Goal: Task Accomplishment & Management: Manage account settings

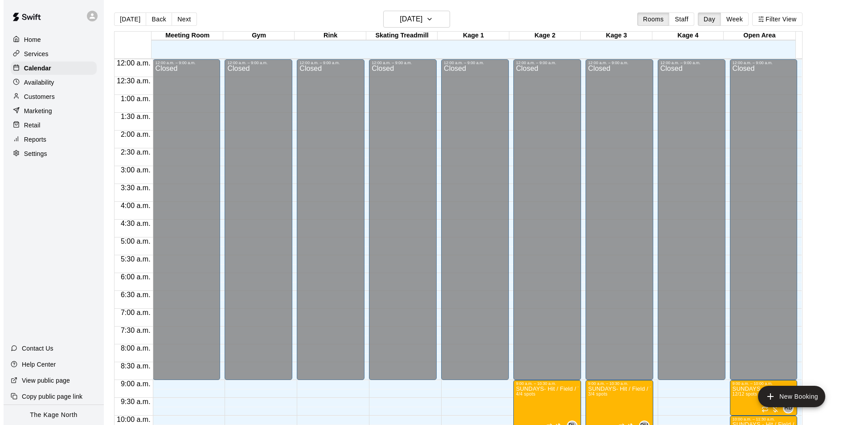
scroll to position [258, 0]
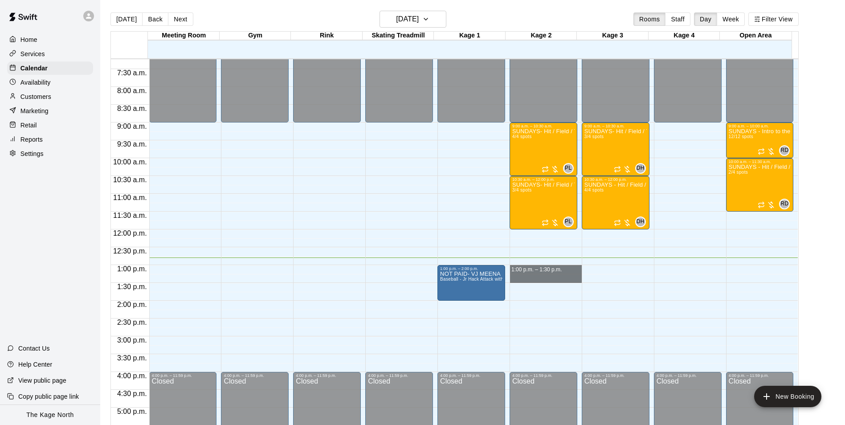
drag, startPoint x: 569, startPoint y: 269, endPoint x: 558, endPoint y: 279, distance: 15.5
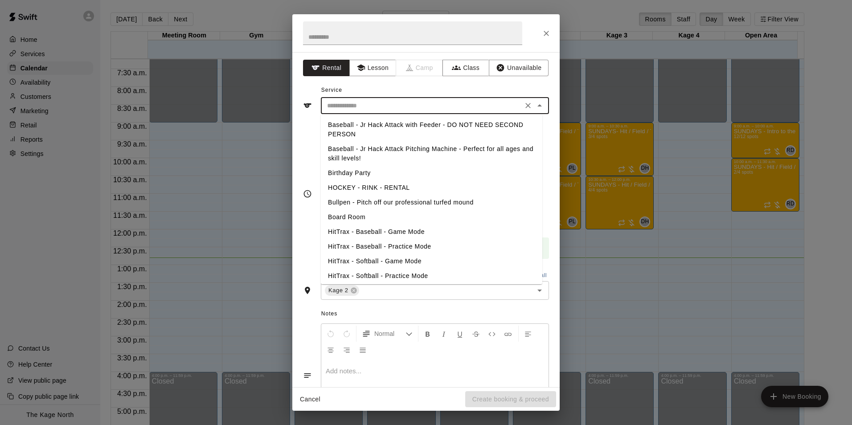
click at [388, 108] on input "text" at bounding box center [421, 105] width 196 height 11
click at [422, 151] on li "Baseball - Jr Hack Attack Pitching Machine - Perfect for all ages and skill lev…" at bounding box center [431, 154] width 221 height 24
type input "**********"
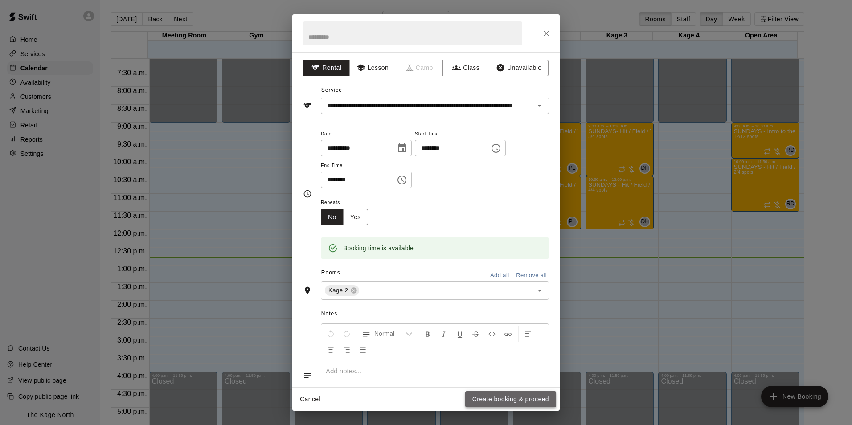
click at [519, 397] on button "Create booking & proceed" at bounding box center [510, 399] width 91 height 16
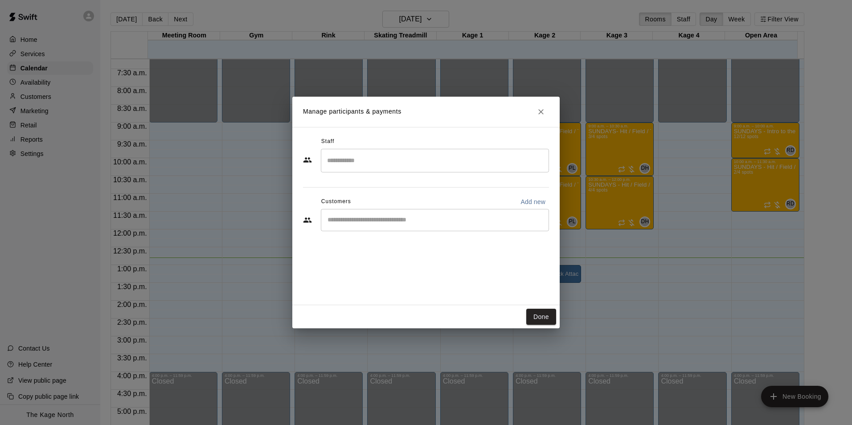
click at [371, 217] on input "Start typing to search customers..." at bounding box center [435, 220] width 220 height 9
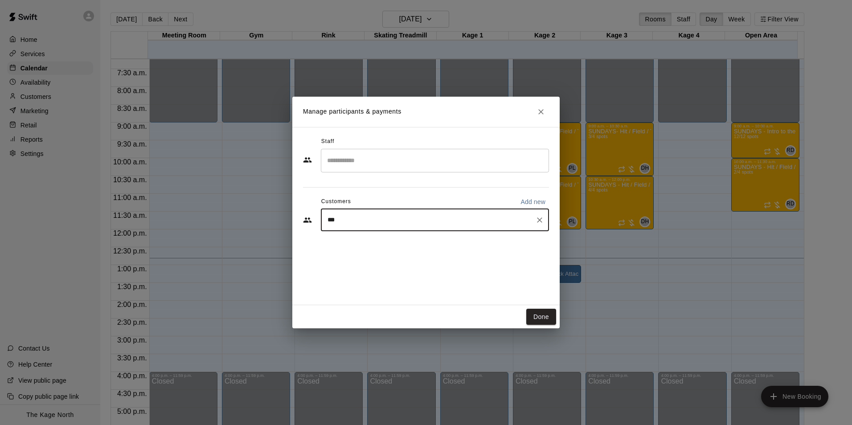
type input "****"
click at [372, 245] on div "[PERSON_NAME] [EMAIL_ADDRESS][DOMAIN_NAME]" at bounding box center [394, 245] width 96 height 19
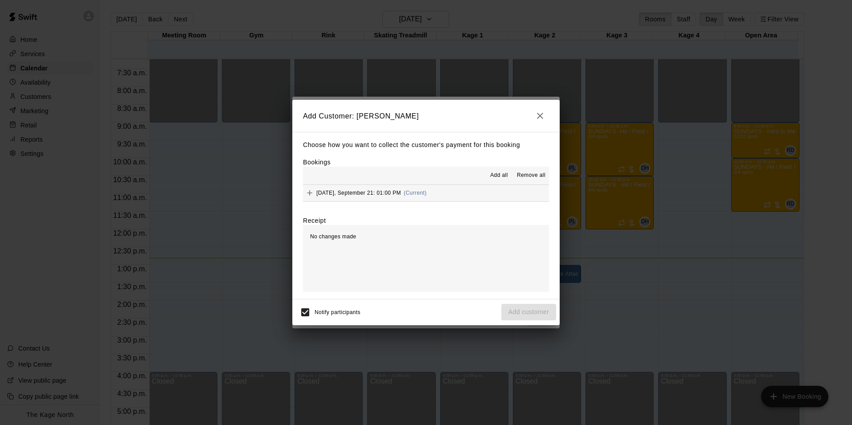
click at [496, 176] on span "Add all" at bounding box center [499, 175] width 18 height 9
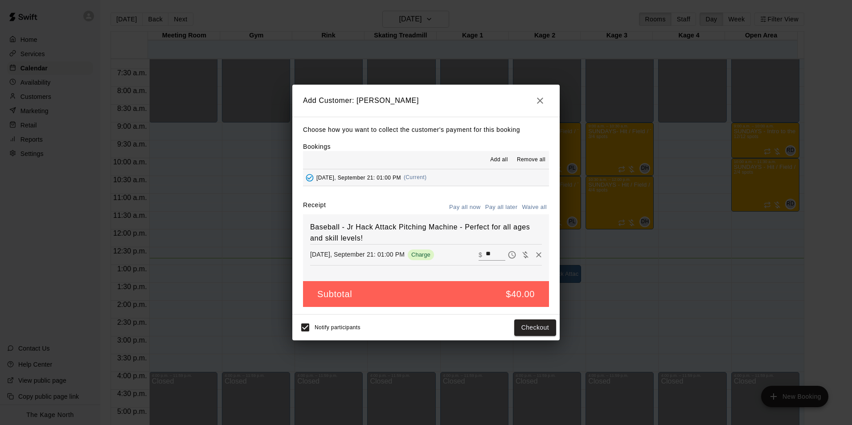
click at [498, 208] on button "Pay all later" at bounding box center [501, 207] width 37 height 14
click at [535, 330] on button "Add customer" at bounding box center [528, 327] width 55 height 16
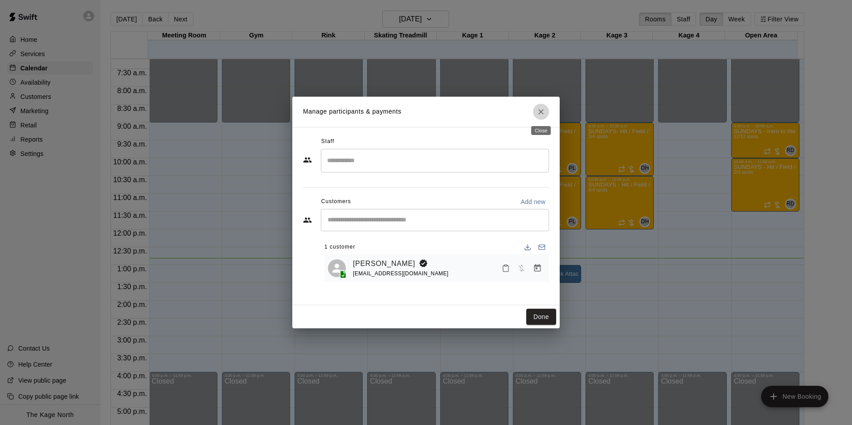
click at [544, 111] on icon "Close" at bounding box center [540, 111] width 9 height 9
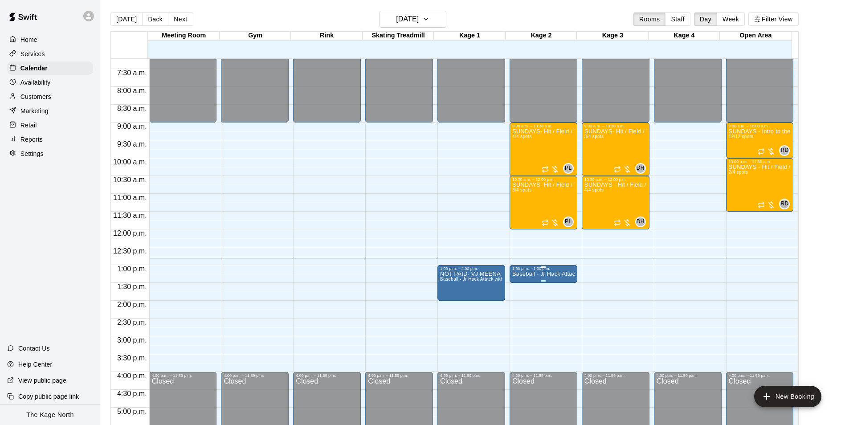
click at [549, 274] on p "Baseball - Jr Hack Attack Pitching Machine - Perfect for all ages and skill lev…" at bounding box center [543, 274] width 62 height 0
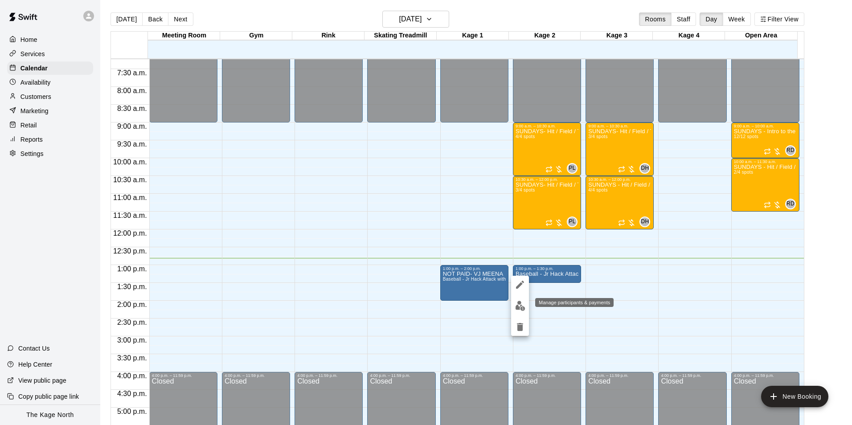
click at [520, 306] on img "edit" at bounding box center [520, 306] width 10 height 10
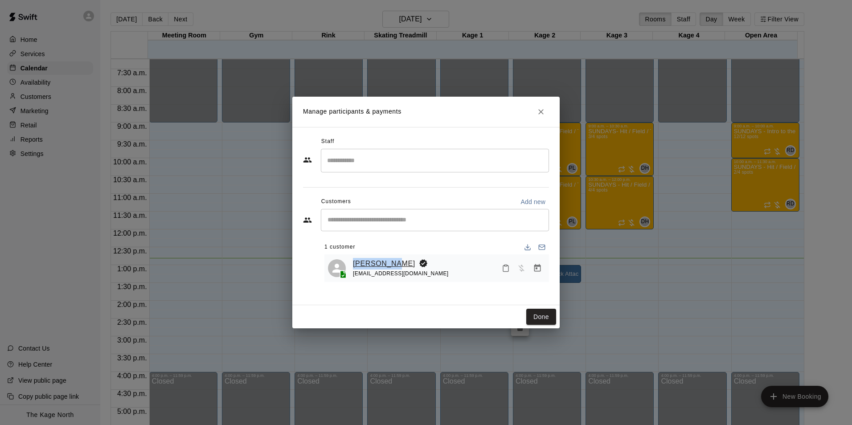
drag, startPoint x: 392, startPoint y: 266, endPoint x: 353, endPoint y: 263, distance: 38.9
click at [353, 263] on div "[PERSON_NAME]" at bounding box center [401, 264] width 96 height 12
copy link "[PERSON_NAME]"
drag, startPoint x: 544, startPoint y: 320, endPoint x: 546, endPoint y: 283, distance: 37.0
click at [544, 320] on button "Done" at bounding box center [541, 317] width 30 height 16
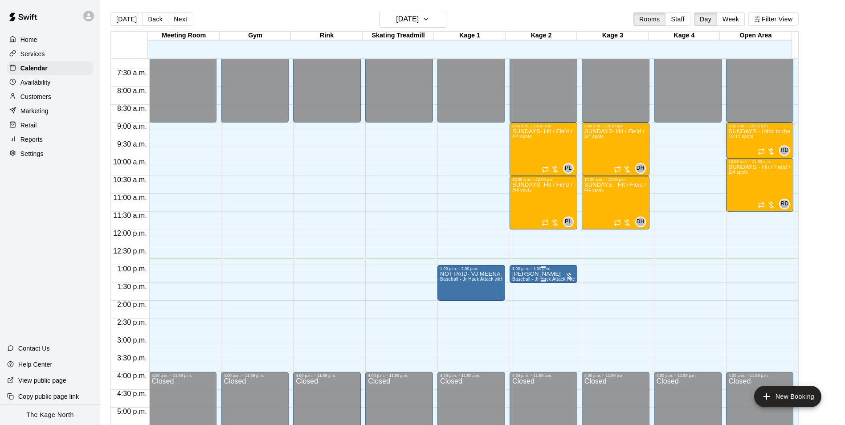
click at [540, 274] on p "[PERSON_NAME]" at bounding box center [543, 274] width 62 height 0
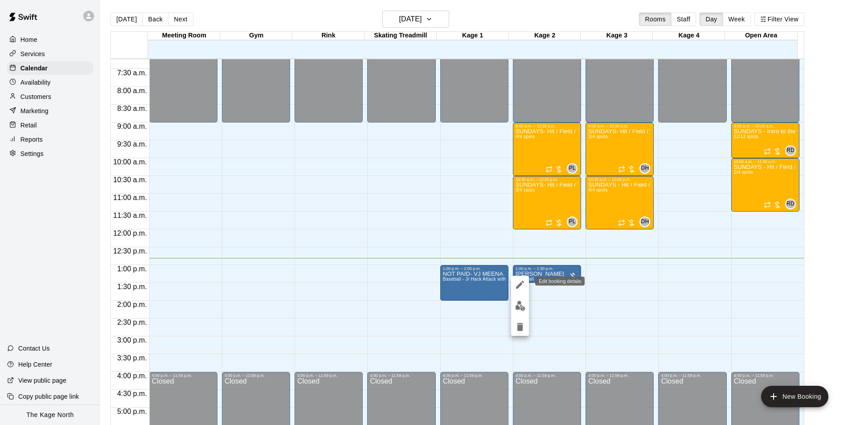
click at [515, 286] on icon "edit" at bounding box center [520, 284] width 11 height 11
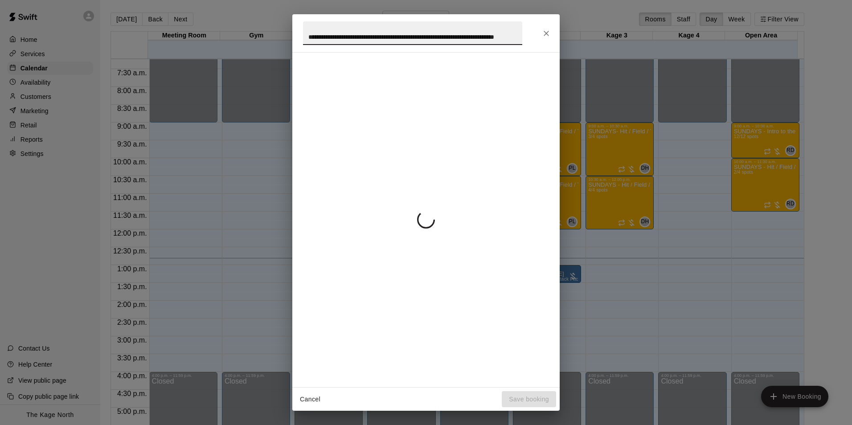
scroll to position [0, 32]
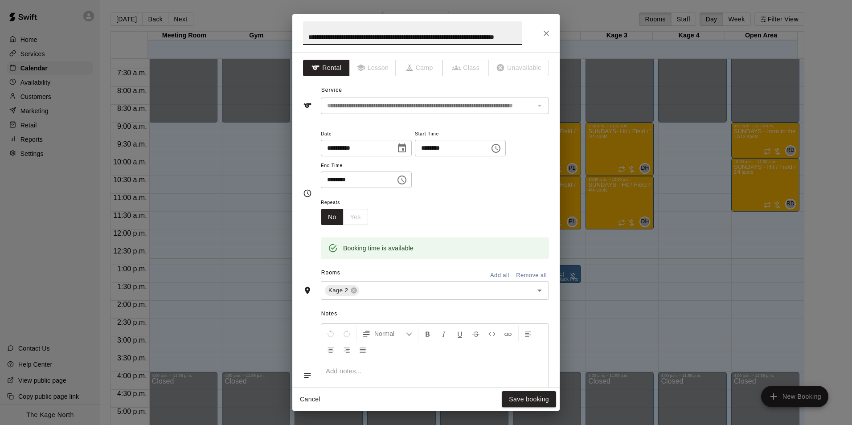
click at [424, 38] on input "**********" at bounding box center [412, 33] width 219 height 24
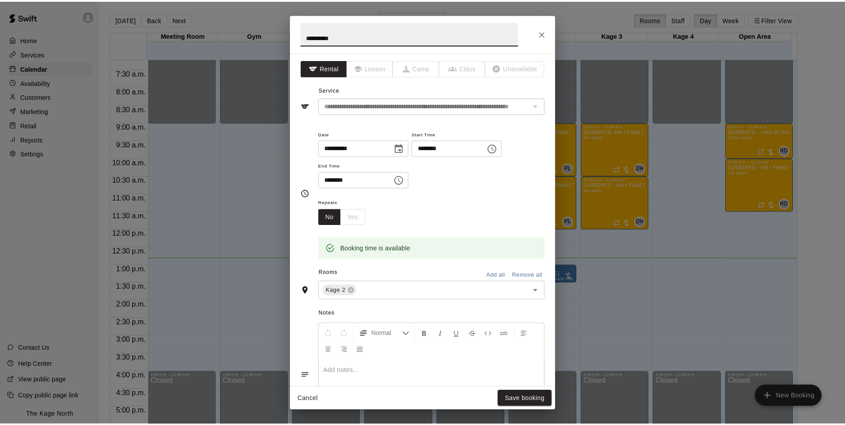
scroll to position [0, 0]
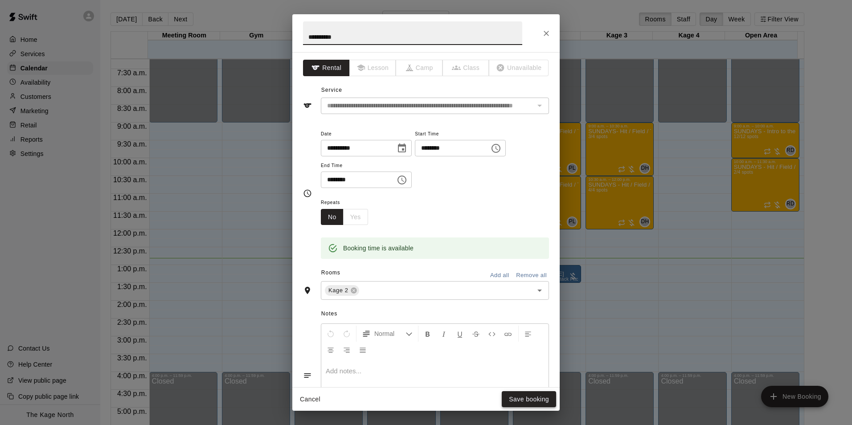
type input "**********"
click at [547, 402] on button "Save booking" at bounding box center [529, 399] width 54 height 16
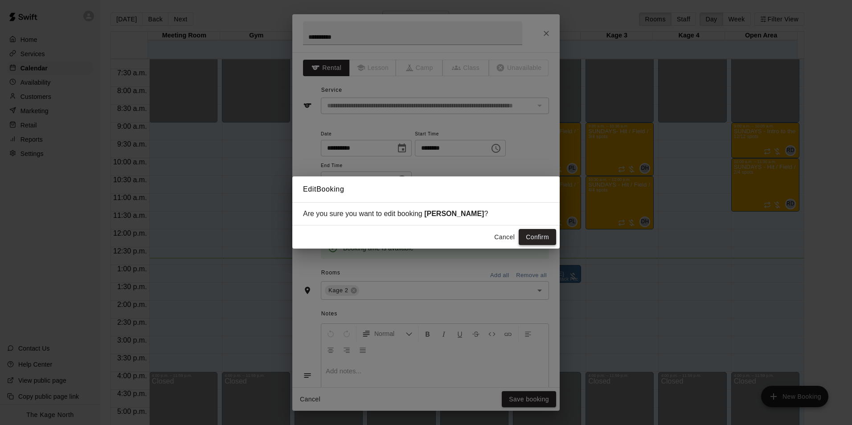
click at [539, 237] on button "Confirm" at bounding box center [537, 237] width 37 height 16
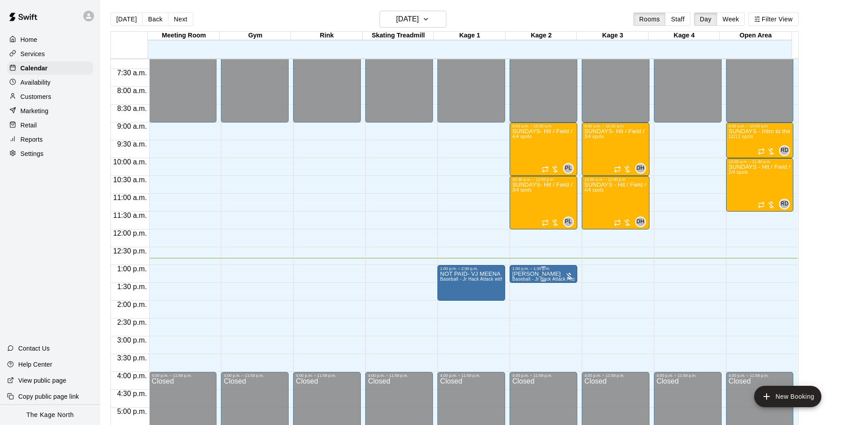
click at [522, 274] on p "[PERSON_NAME]" at bounding box center [543, 274] width 62 height 0
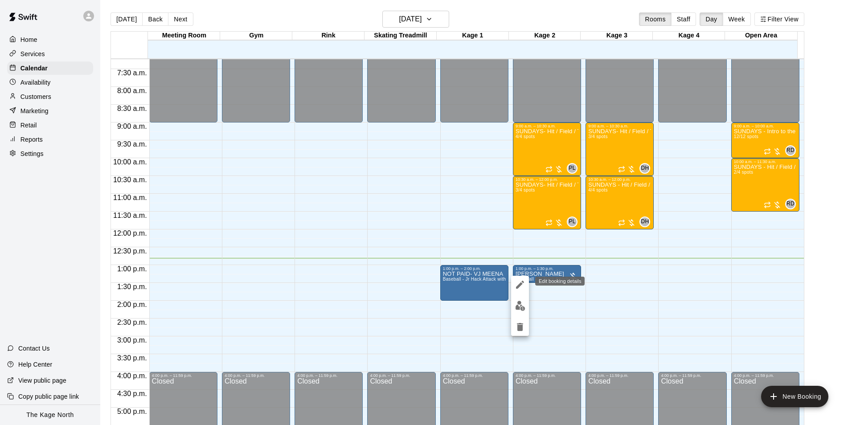
click at [521, 290] on button "edit" at bounding box center [520, 285] width 18 height 18
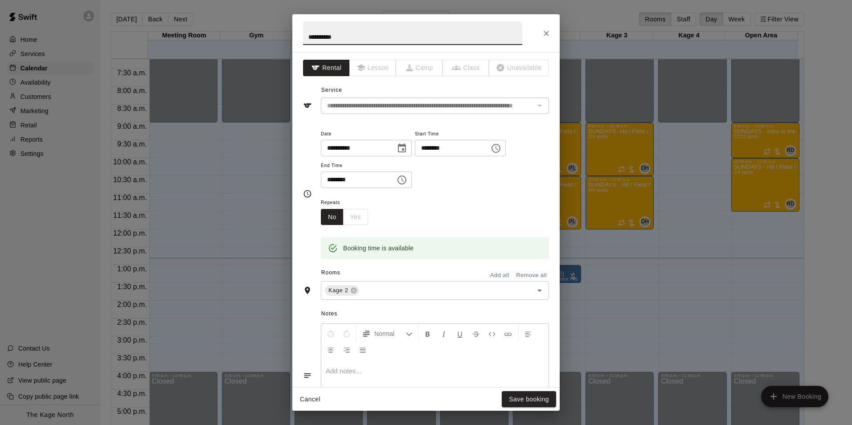
click at [307, 34] on input "**********" at bounding box center [412, 33] width 219 height 24
type input "**********"
click at [525, 398] on button "Save booking" at bounding box center [529, 399] width 54 height 16
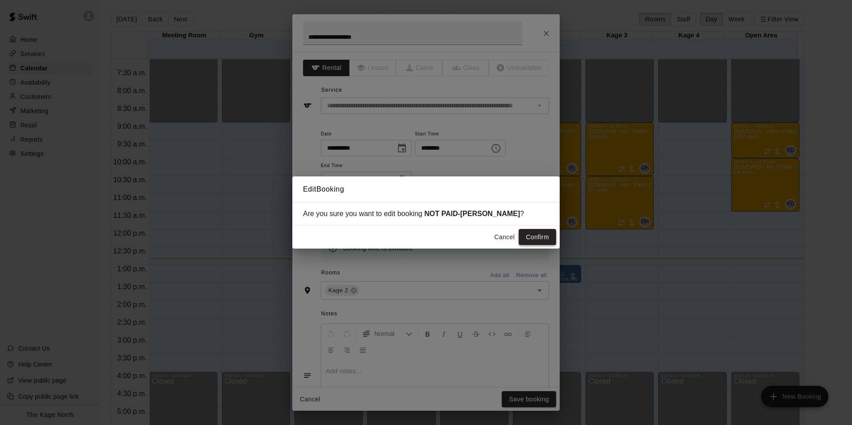
click at [541, 235] on button "Confirm" at bounding box center [537, 237] width 37 height 16
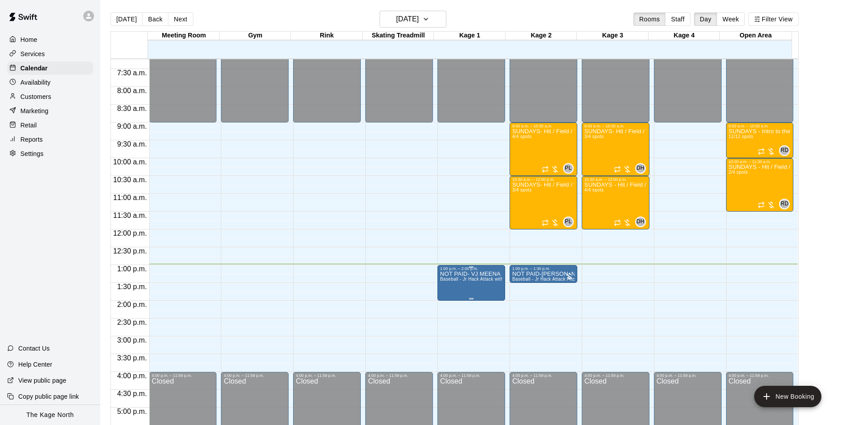
click at [466, 274] on p "NOT PAID- VJ MEENA" at bounding box center [471, 274] width 62 height 0
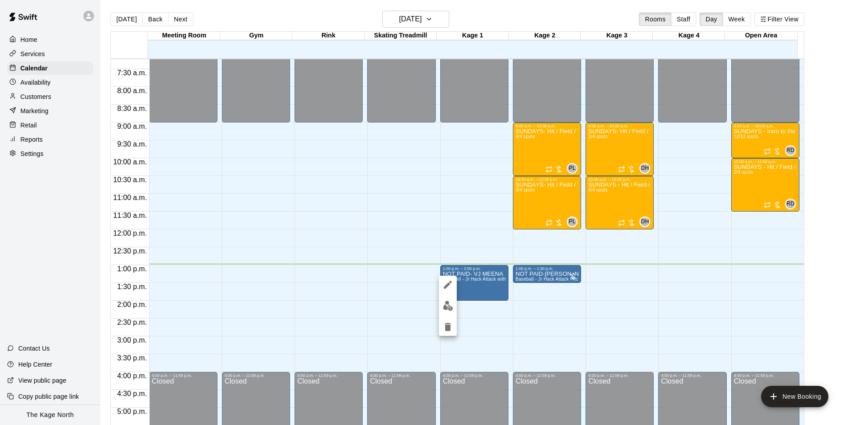
click at [543, 299] on div at bounding box center [426, 212] width 852 height 425
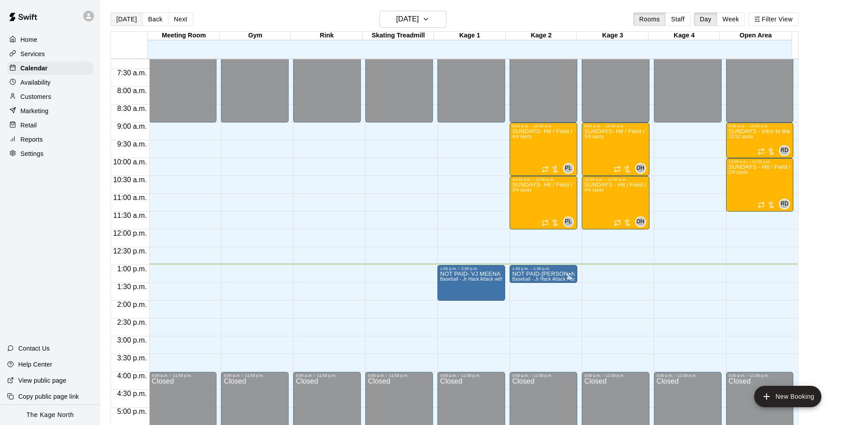
click at [115, 16] on button "[DATE]" at bounding box center [126, 18] width 32 height 13
click at [466, 281] on span "Baseball - Jr Hack Attack with Feeder - DO NOT NEED SECOND PERSON" at bounding box center [519, 279] width 159 height 5
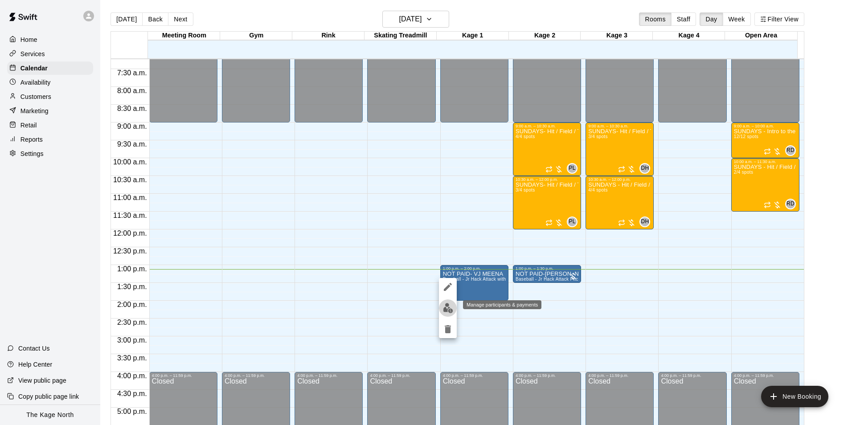
click at [448, 307] on img "edit" at bounding box center [448, 308] width 10 height 10
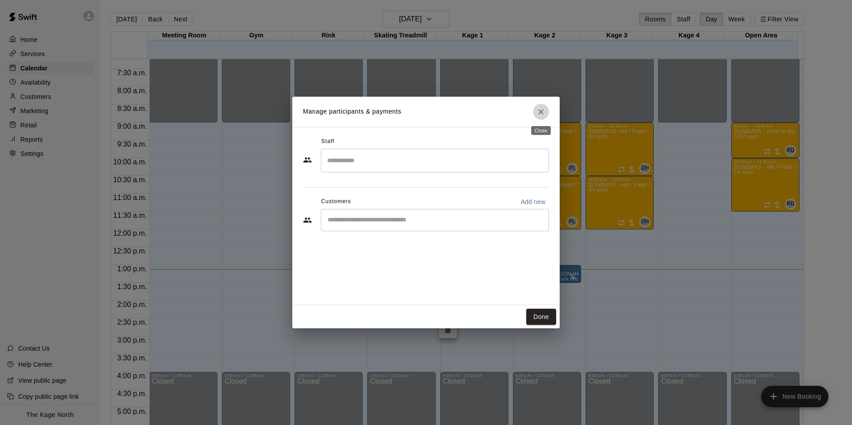
click at [538, 112] on icon "Close" at bounding box center [540, 111] width 9 height 9
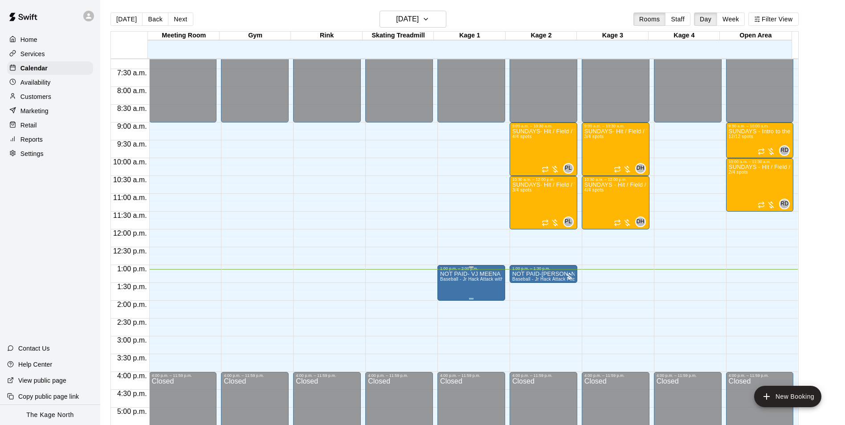
click at [479, 278] on span "Baseball - Jr Hack Attack with Feeder - DO NOT NEED SECOND PERSON" at bounding box center [519, 279] width 159 height 5
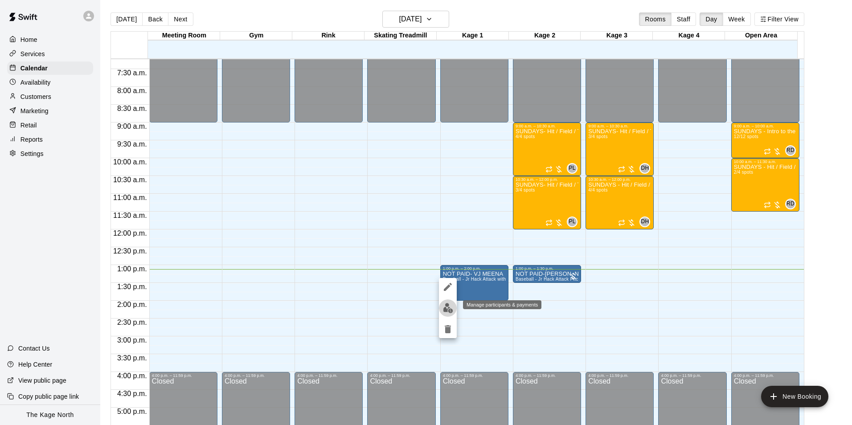
click at [447, 310] on img "edit" at bounding box center [448, 308] width 10 height 10
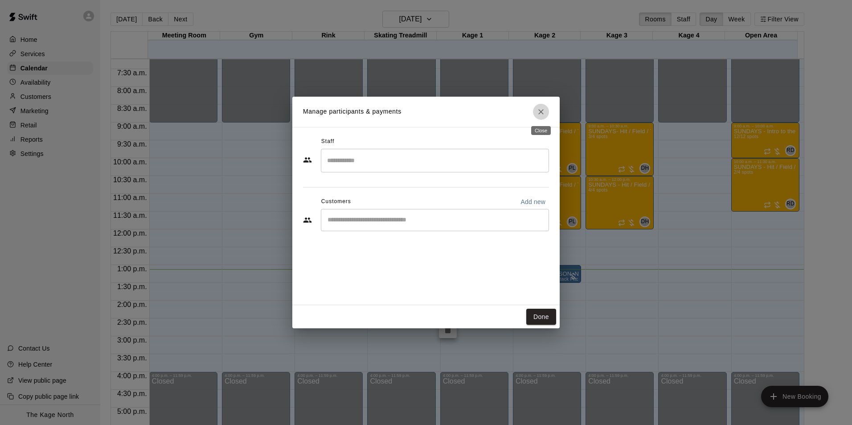
click at [539, 113] on icon "Close" at bounding box center [540, 111] width 9 height 9
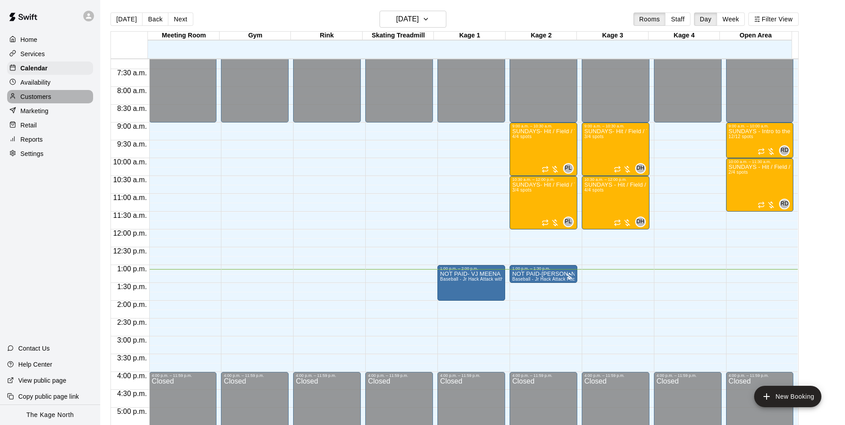
click at [50, 101] on p "Customers" at bounding box center [35, 96] width 31 height 9
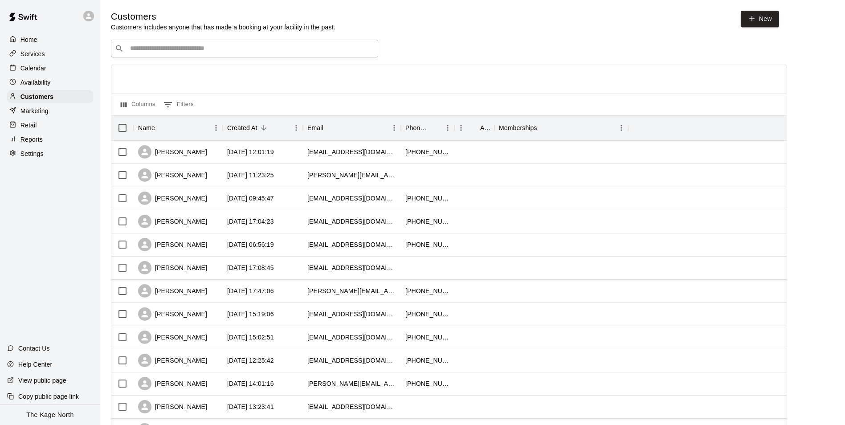
click at [189, 49] on input "Search customers by name or email" at bounding box center [250, 48] width 247 height 9
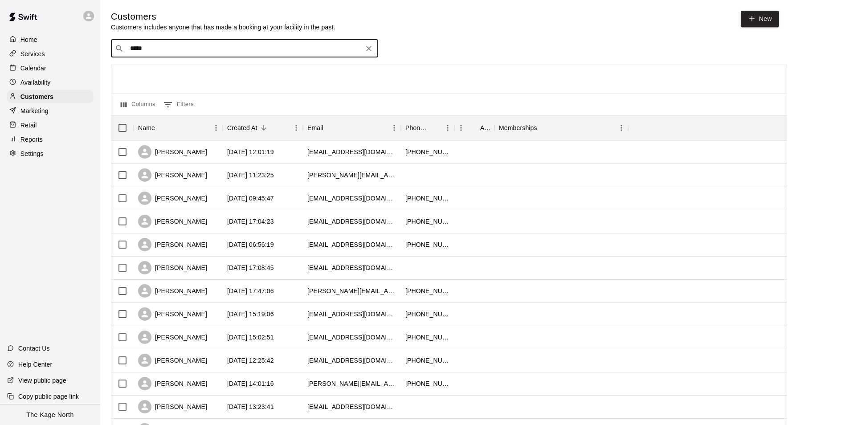
click at [189, 49] on input "*****" at bounding box center [243, 48] width 233 height 9
type input "*"
click at [189, 49] on input "**" at bounding box center [243, 48] width 233 height 9
type input "****"
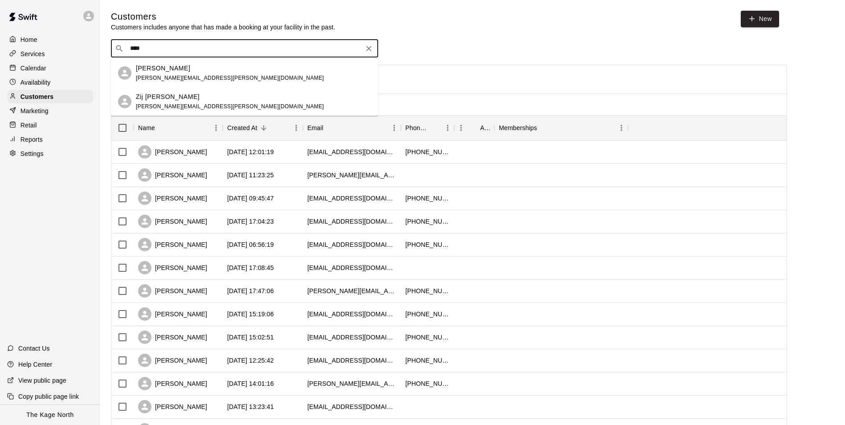
click at [173, 80] on span "[PERSON_NAME][EMAIL_ADDRESS][PERSON_NAME][DOMAIN_NAME]" at bounding box center [230, 78] width 188 height 6
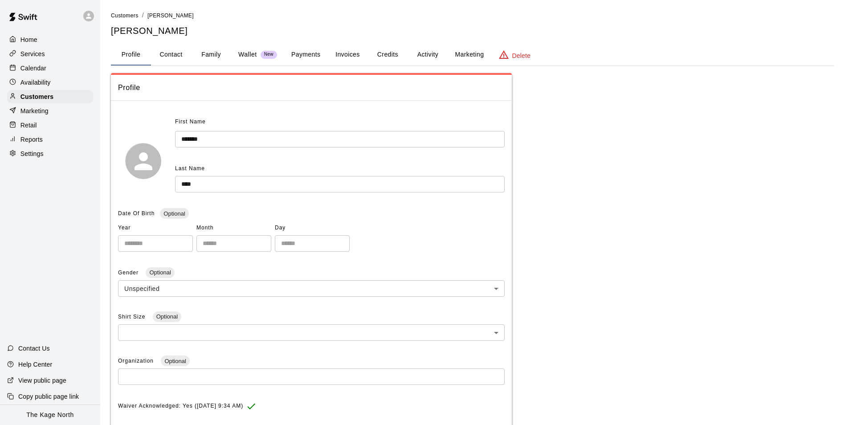
click at [57, 73] on div "Calendar" at bounding box center [50, 67] width 86 height 13
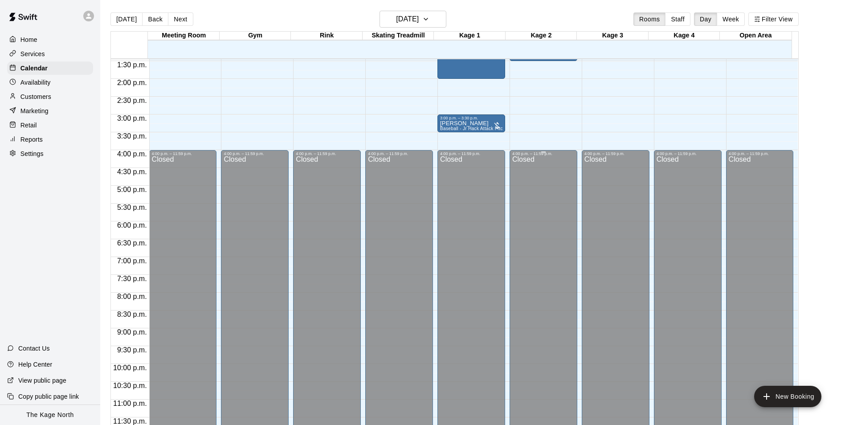
scroll to position [391, 0]
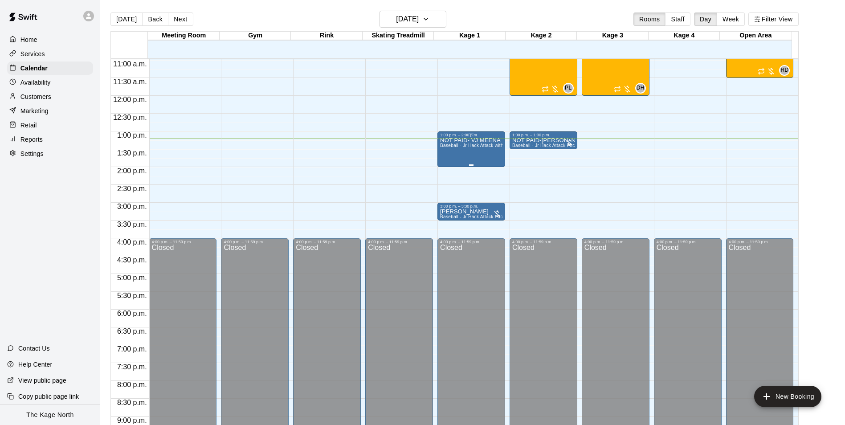
click at [454, 140] on p "NOT PAID- VJ MEENA" at bounding box center [471, 140] width 62 height 0
click at [444, 153] on icon "edit" at bounding box center [447, 151] width 11 height 11
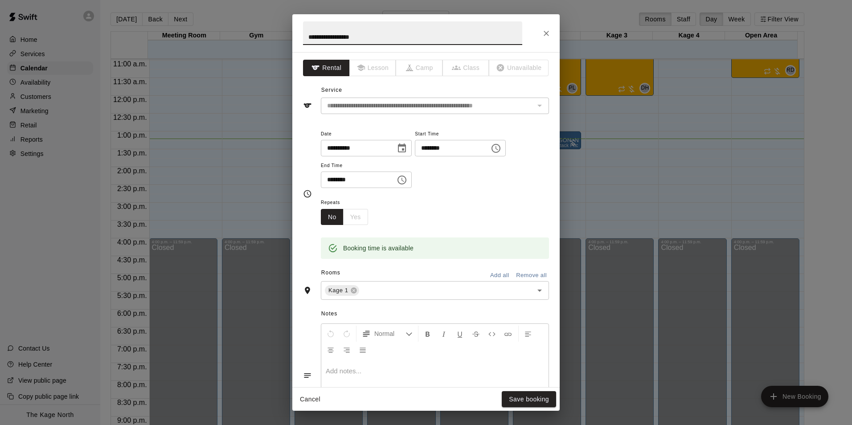
drag, startPoint x: 377, startPoint y: 37, endPoint x: 284, endPoint y: 32, distance: 93.3
click at [284, 32] on div "**********" at bounding box center [426, 212] width 852 height 425
drag, startPoint x: 305, startPoint y: 30, endPoint x: 286, endPoint y: 29, distance: 19.6
click at [286, 29] on div "**********" at bounding box center [426, 212] width 852 height 425
type input "********"
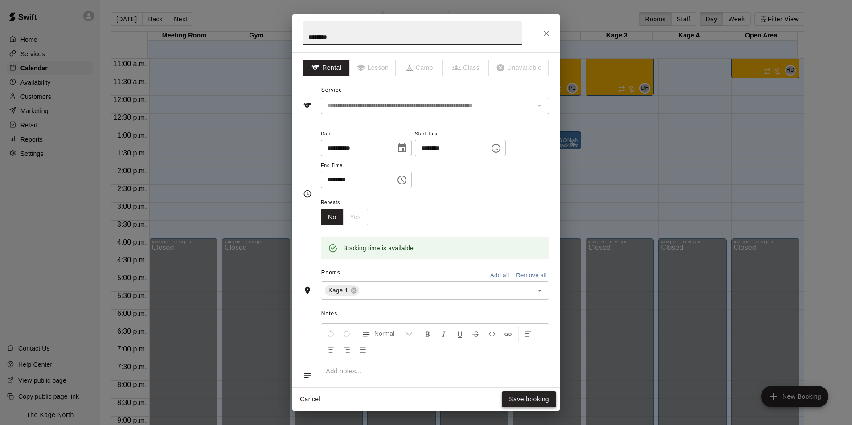
click at [539, 399] on button "Save booking" at bounding box center [529, 399] width 54 height 16
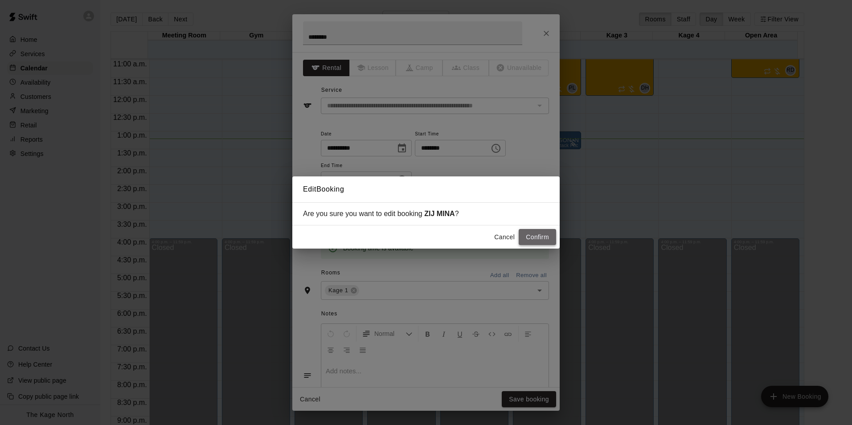
click at [543, 237] on button "Confirm" at bounding box center [537, 237] width 37 height 16
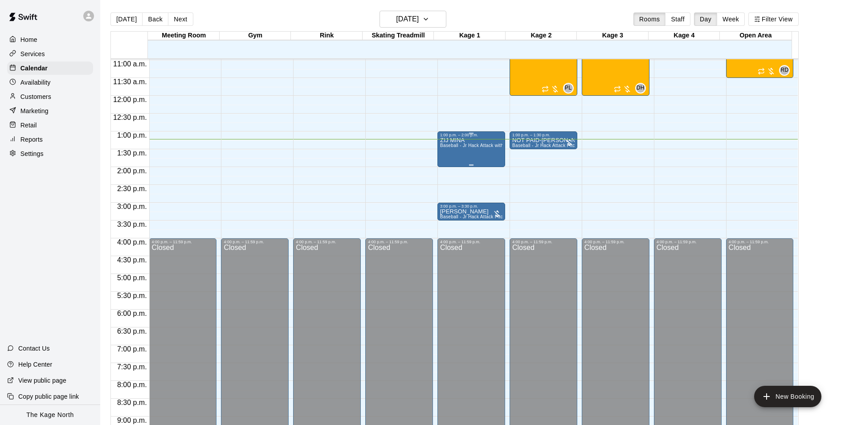
click at [459, 145] on span "Baseball - Jr Hack Attack with Feeder - DO NOT NEED SECOND PERSON" at bounding box center [519, 145] width 159 height 5
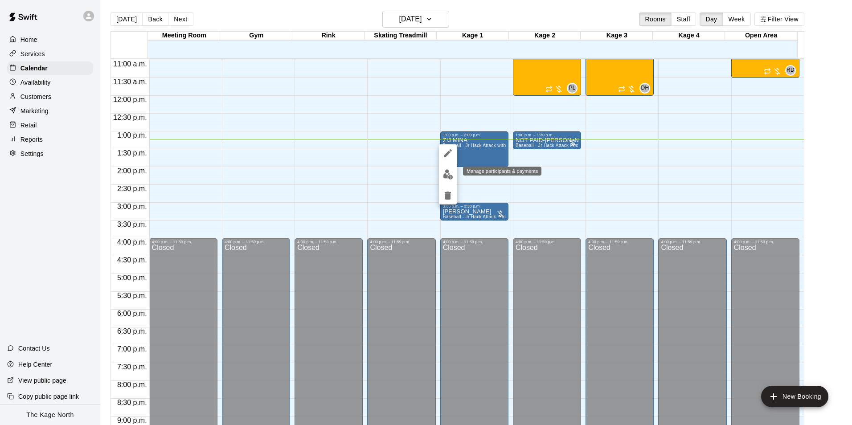
click at [447, 175] on img "edit" at bounding box center [448, 174] width 10 height 10
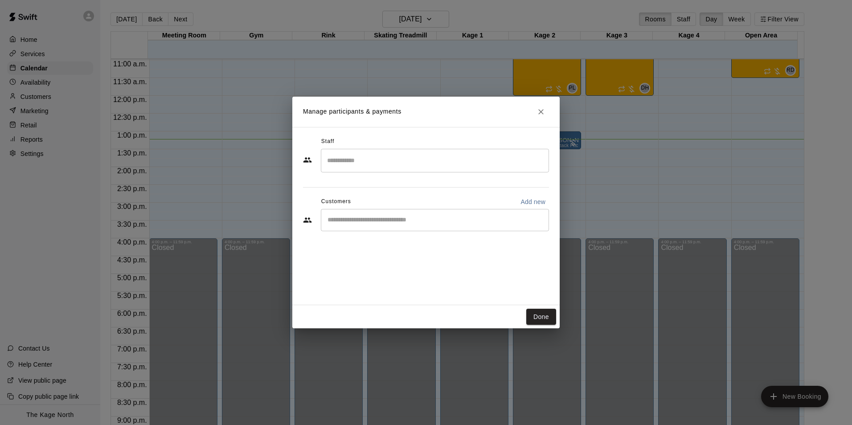
click at [393, 218] on input "Start typing to search customers..." at bounding box center [435, 220] width 220 height 9
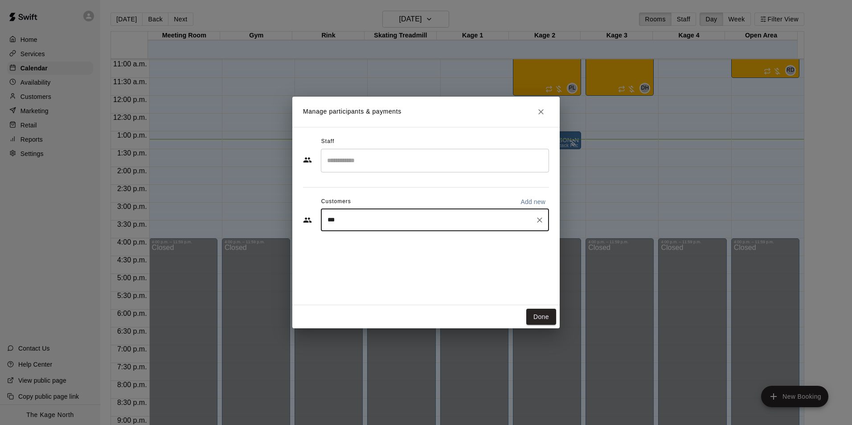
type input "****"
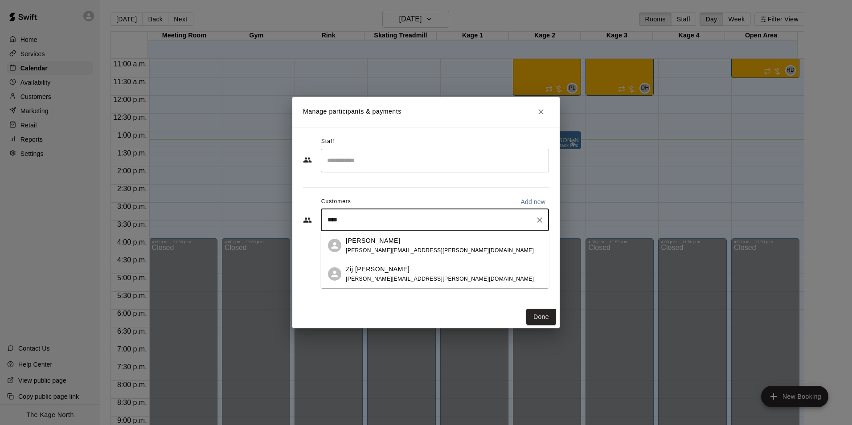
click at [394, 272] on div "Zij [PERSON_NAME]" at bounding box center [440, 269] width 188 height 9
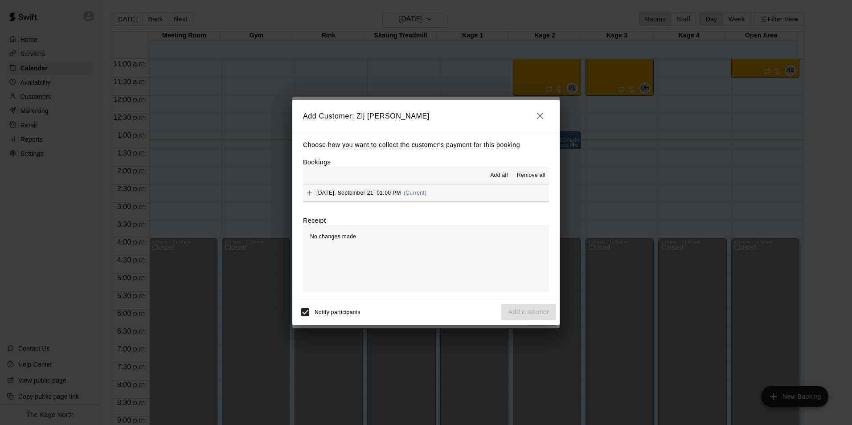
click at [503, 177] on span "Add all" at bounding box center [499, 175] width 18 height 9
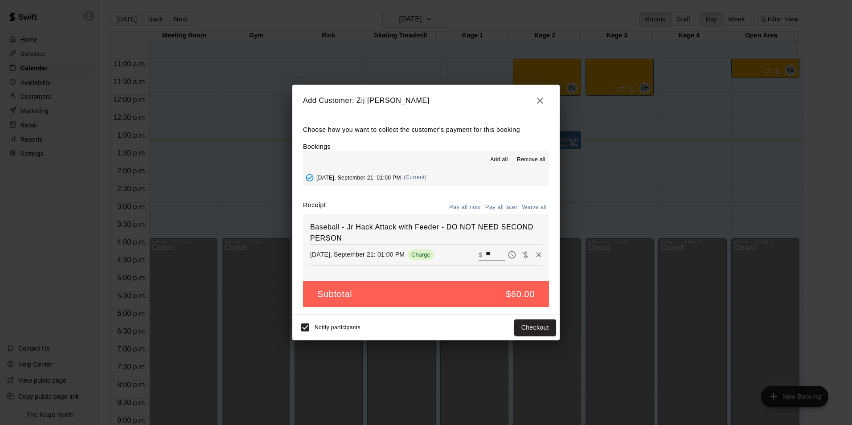
click at [500, 207] on button "Pay all later" at bounding box center [501, 207] width 37 height 14
click at [528, 330] on button "Add customer" at bounding box center [528, 327] width 55 height 16
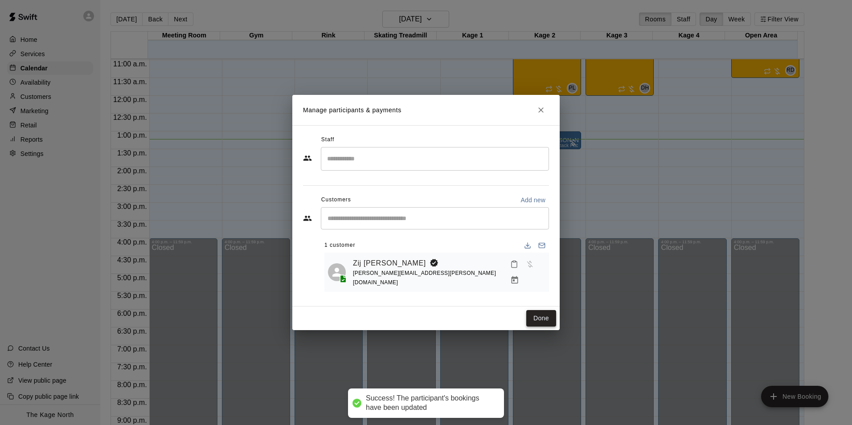
click at [540, 314] on button "Done" at bounding box center [541, 318] width 30 height 16
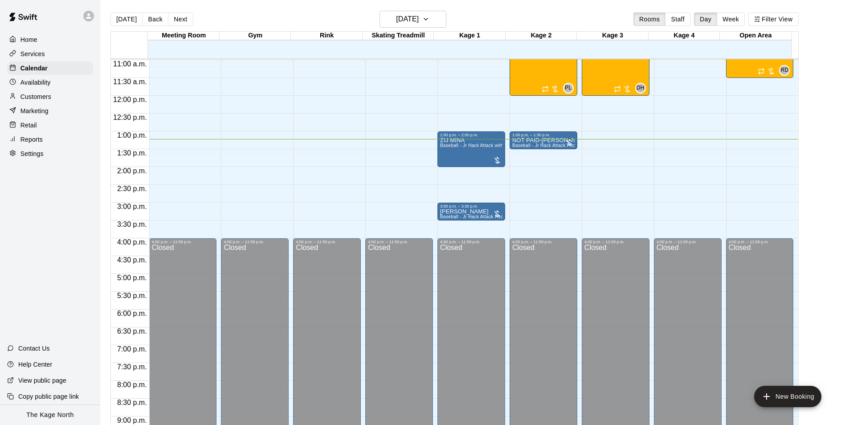
click at [531, 158] on div "12:00 a.m. – 9:00 a.m. Closed 9:00 a.m. – 10:30 a.m. SUNDAYS- Hit / Field / Thr…" at bounding box center [544, 95] width 68 height 855
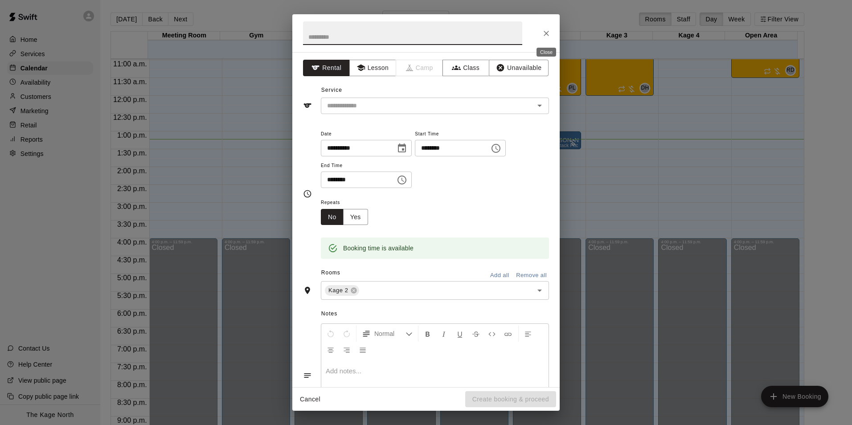
click at [547, 34] on icon "Close" at bounding box center [546, 33] width 5 height 5
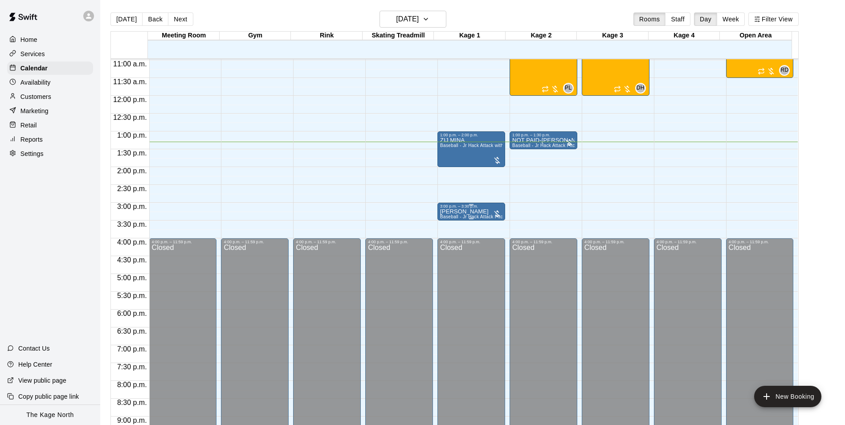
click at [452, 209] on div "3:00 p.m. – 3:30 p.m." at bounding box center [471, 206] width 62 height 4
click at [446, 218] on icon "edit" at bounding box center [447, 214] width 11 height 11
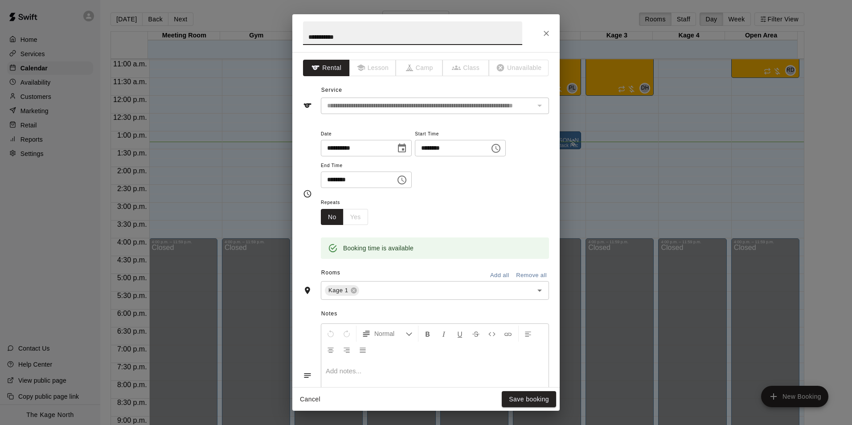
click at [309, 37] on input "**********" at bounding box center [412, 33] width 219 height 24
type input "**********"
click at [529, 400] on button "Save booking" at bounding box center [529, 399] width 54 height 16
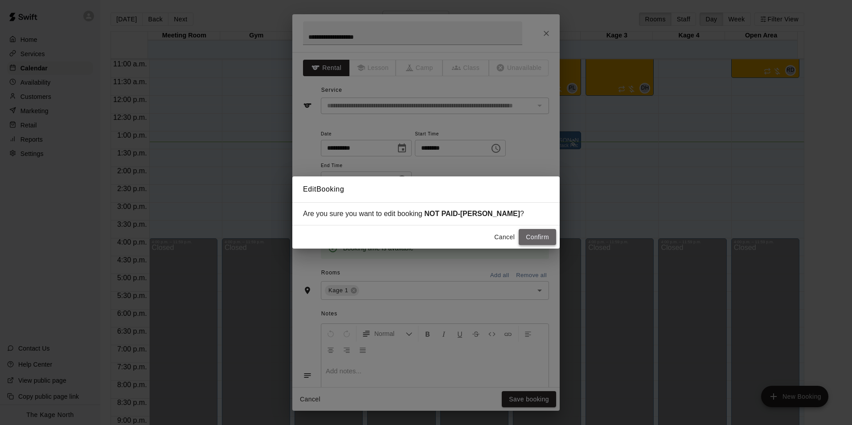
click at [543, 241] on button "Confirm" at bounding box center [537, 237] width 37 height 16
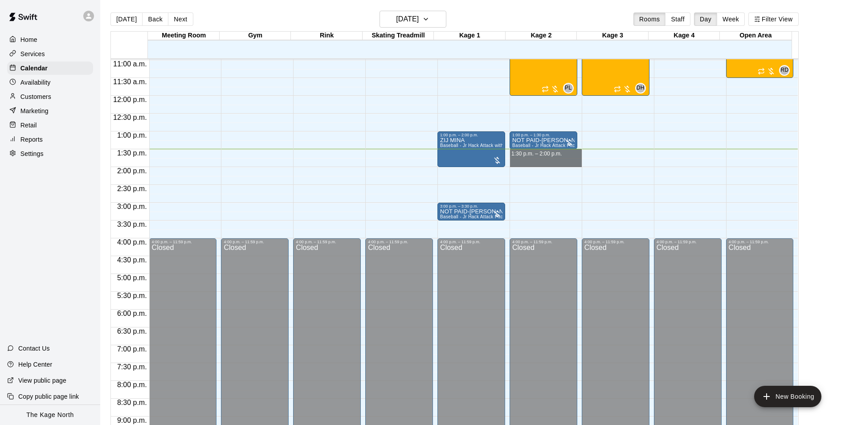
drag, startPoint x: 531, startPoint y: 153, endPoint x: 530, endPoint y: 164, distance: 10.7
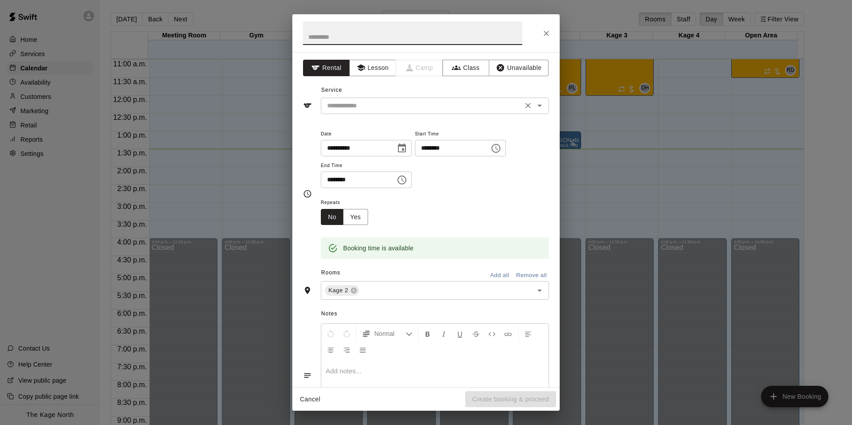
click at [386, 103] on input "text" at bounding box center [421, 105] width 196 height 11
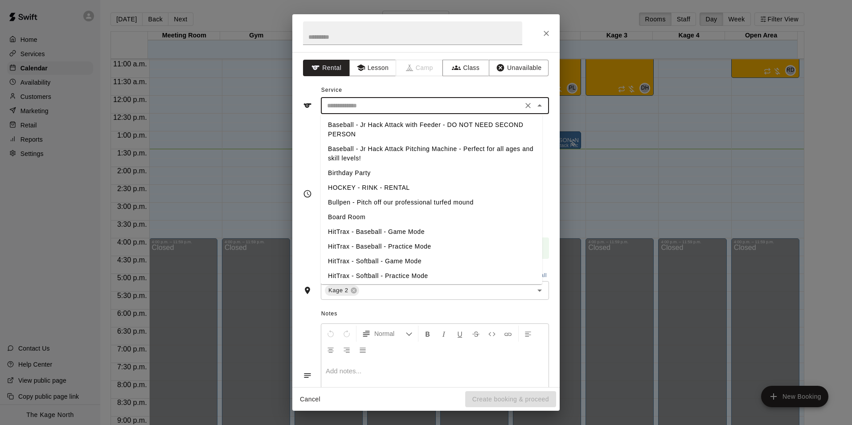
click at [382, 151] on li "Baseball - Jr Hack Attack Pitching Machine - Perfect for all ages and skill lev…" at bounding box center [431, 154] width 221 height 24
type input "**********"
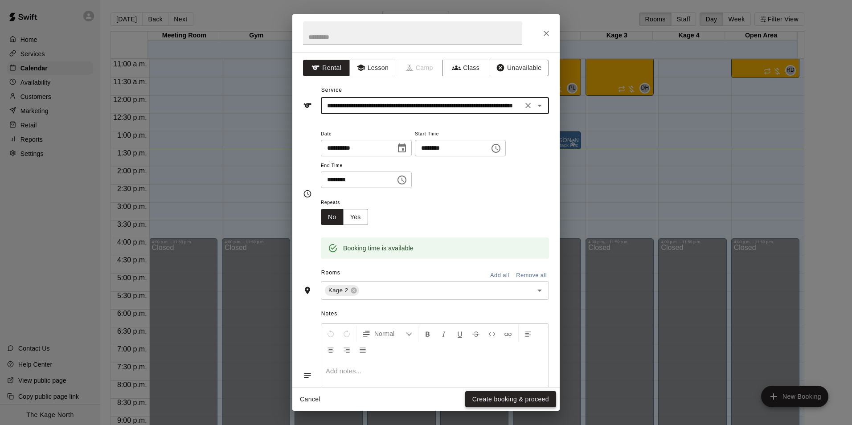
click at [526, 402] on button "Create booking & proceed" at bounding box center [510, 399] width 91 height 16
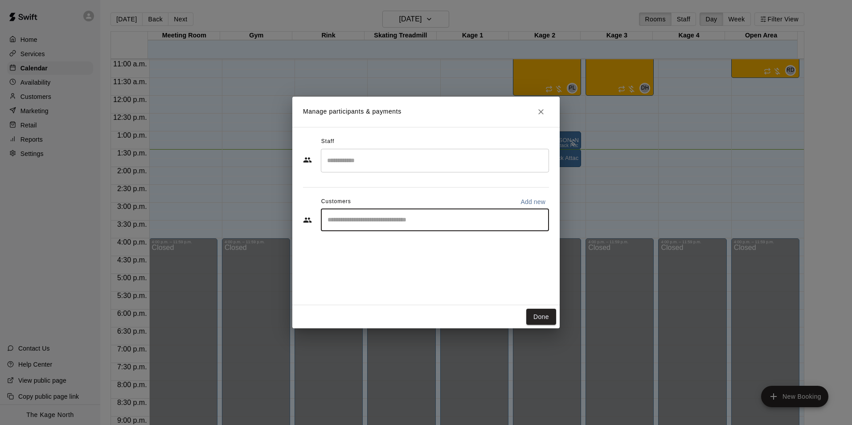
click at [378, 221] on input "Start typing to search customers..." at bounding box center [435, 220] width 220 height 9
type input "****"
click at [379, 246] on div "[PERSON_NAME] [EMAIL_ADDRESS][DOMAIN_NAME]" at bounding box center [394, 245] width 96 height 19
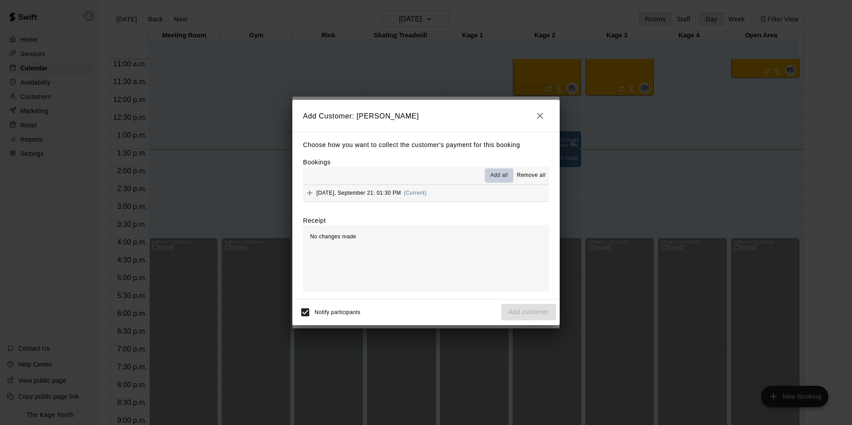
click at [498, 175] on span "Add all" at bounding box center [499, 175] width 18 height 9
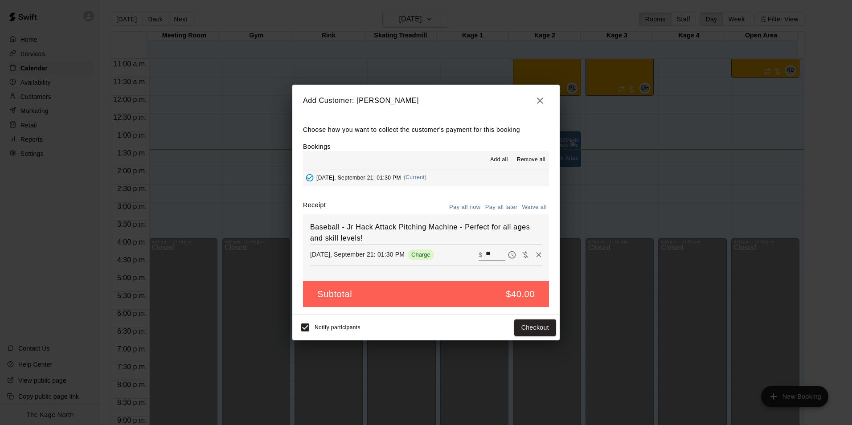
click at [505, 207] on button "Pay all later" at bounding box center [501, 207] width 37 height 14
drag, startPoint x: 534, startPoint y: 326, endPoint x: 542, endPoint y: 331, distance: 9.0
click at [533, 327] on button "Add customer" at bounding box center [528, 327] width 55 height 16
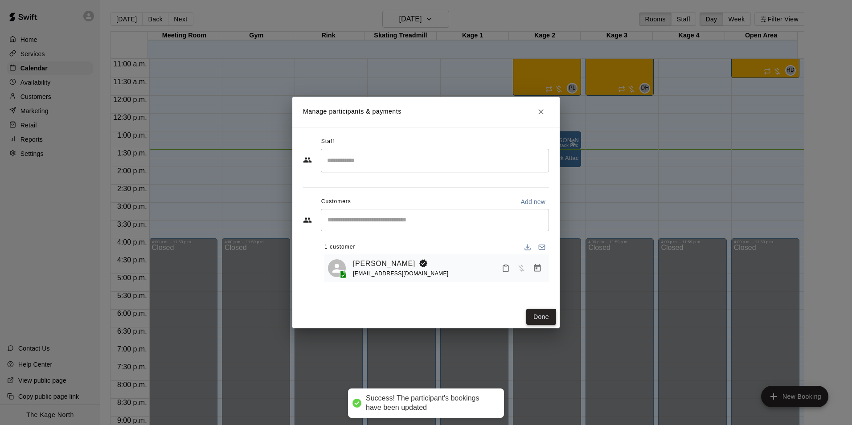
click at [541, 313] on button "Done" at bounding box center [541, 317] width 30 height 16
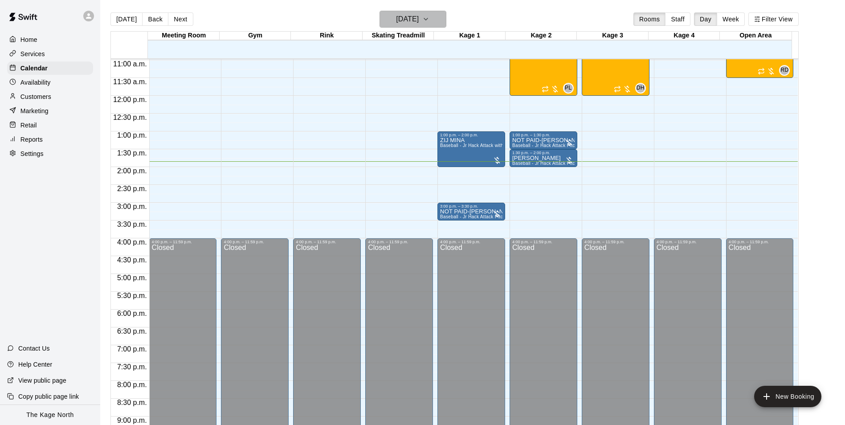
click at [429, 20] on icon "button" at bounding box center [425, 19] width 7 height 11
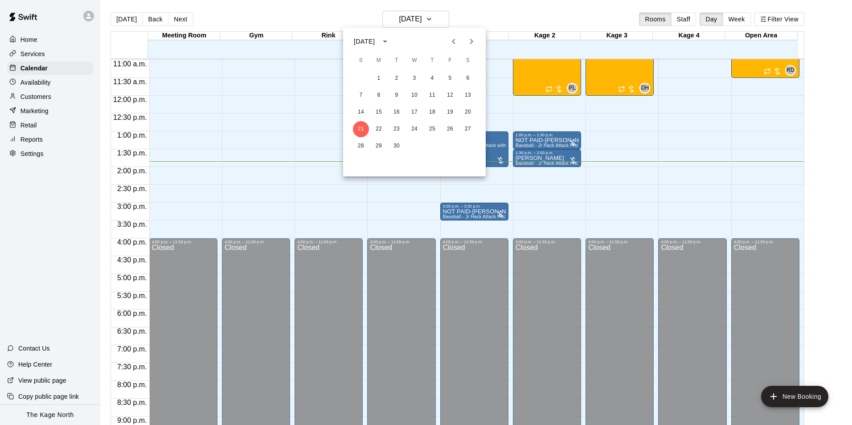
click at [472, 44] on icon "Next month" at bounding box center [471, 41] width 11 height 11
click at [376, 144] on button "27" at bounding box center [379, 146] width 16 height 16
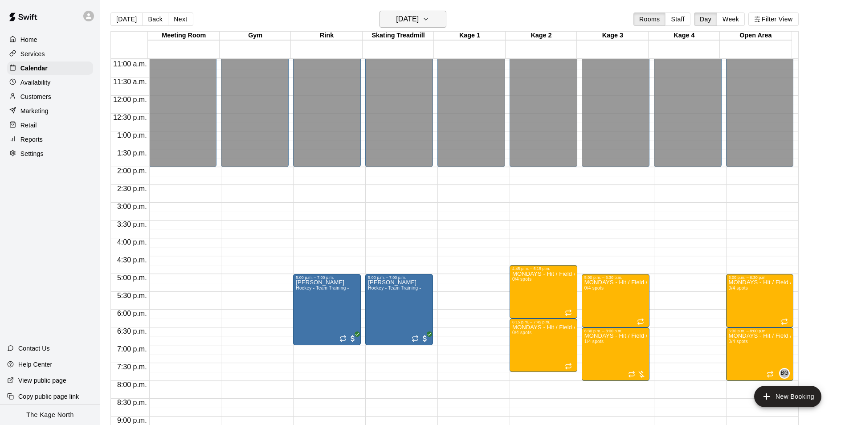
click at [416, 20] on h6 "[DATE]" at bounding box center [407, 19] width 23 height 12
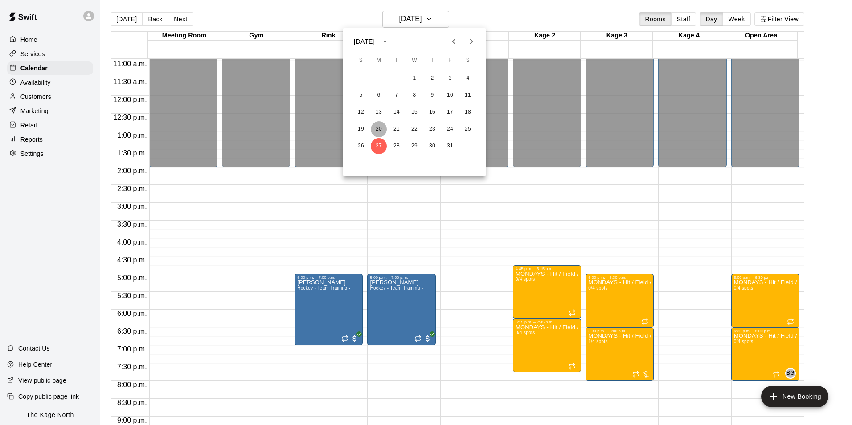
click at [374, 128] on button "20" at bounding box center [379, 129] width 16 height 16
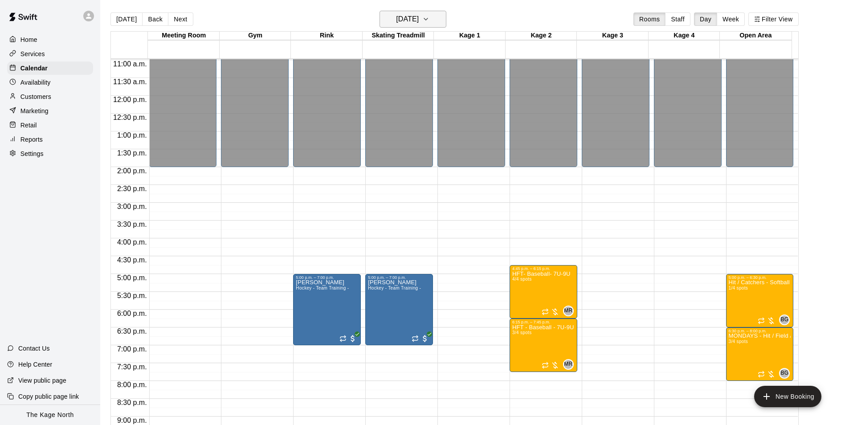
click at [413, 23] on h6 "[DATE]" at bounding box center [407, 19] width 23 height 12
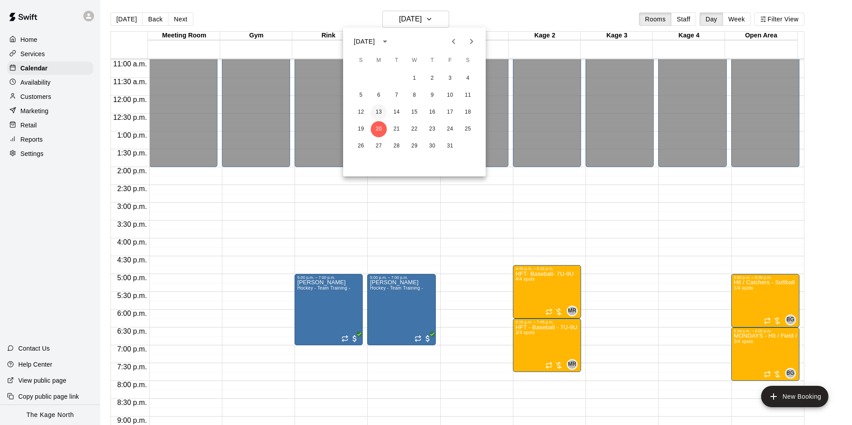
click at [380, 108] on button "13" at bounding box center [379, 112] width 16 height 16
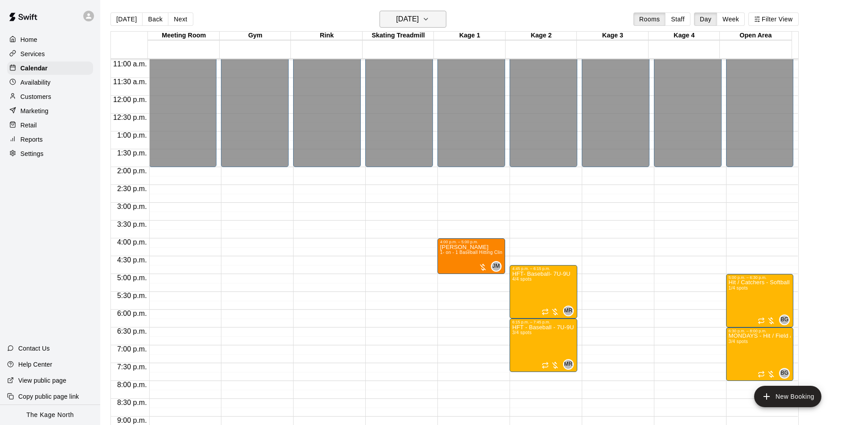
click at [434, 20] on button "[DATE]" at bounding box center [413, 19] width 67 height 17
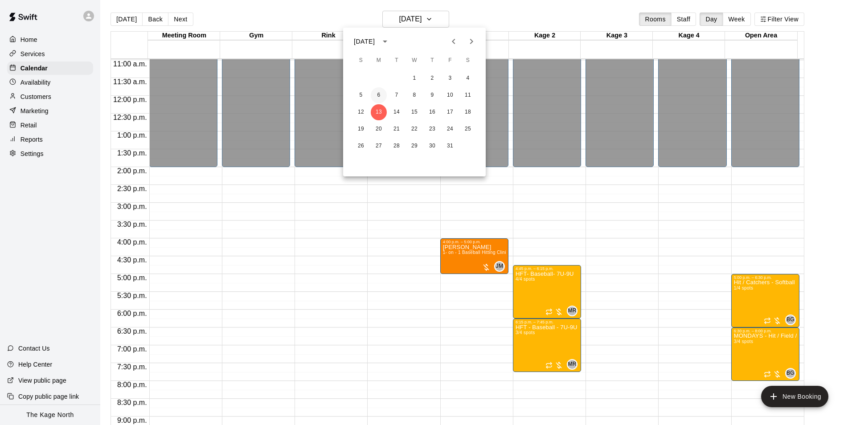
click at [376, 90] on button "6" at bounding box center [379, 95] width 16 height 16
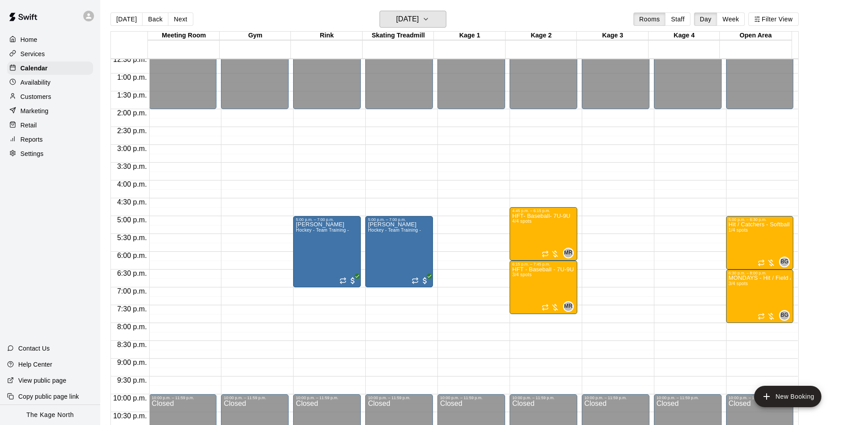
scroll to position [436, 0]
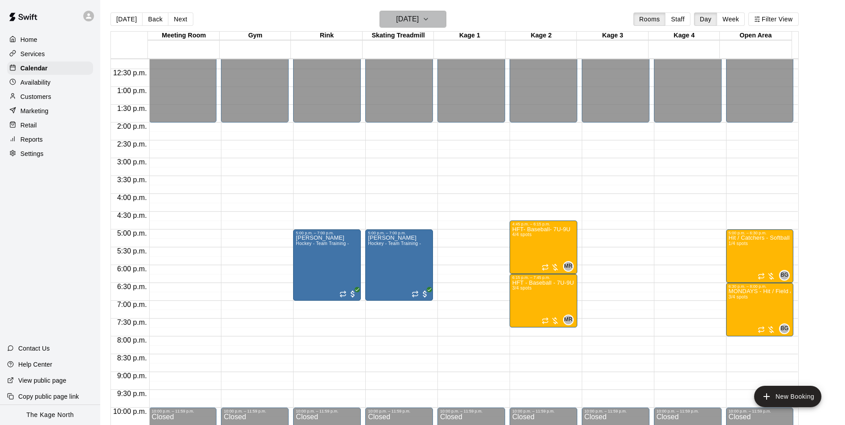
click at [429, 20] on icon "button" at bounding box center [425, 19] width 7 height 11
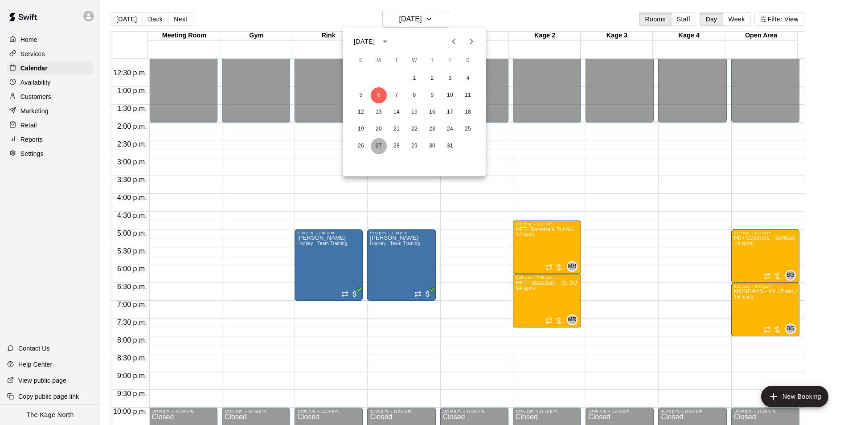
click at [376, 147] on button "27" at bounding box center [379, 146] width 16 height 16
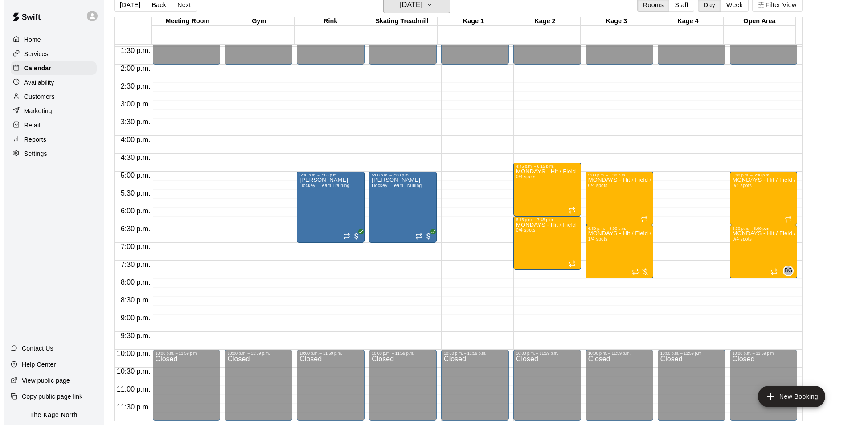
scroll to position [480, 0]
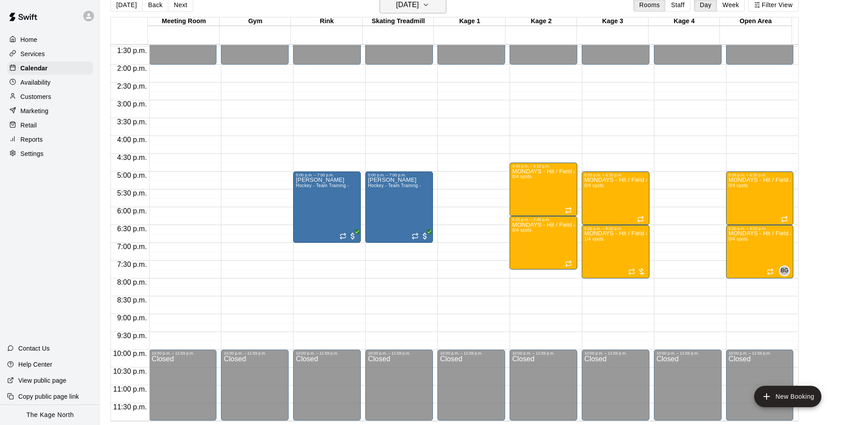
click at [419, 8] on h6 "[DATE]" at bounding box center [407, 5] width 23 height 12
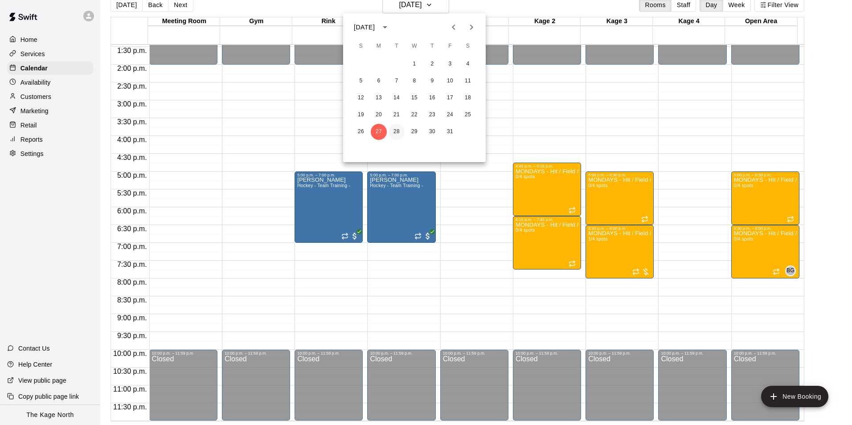
click at [400, 131] on button "28" at bounding box center [397, 132] width 16 height 16
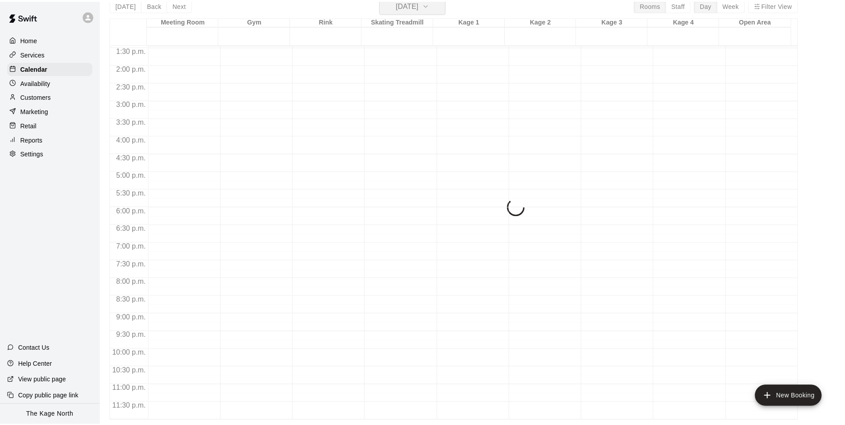
scroll to position [11, 0]
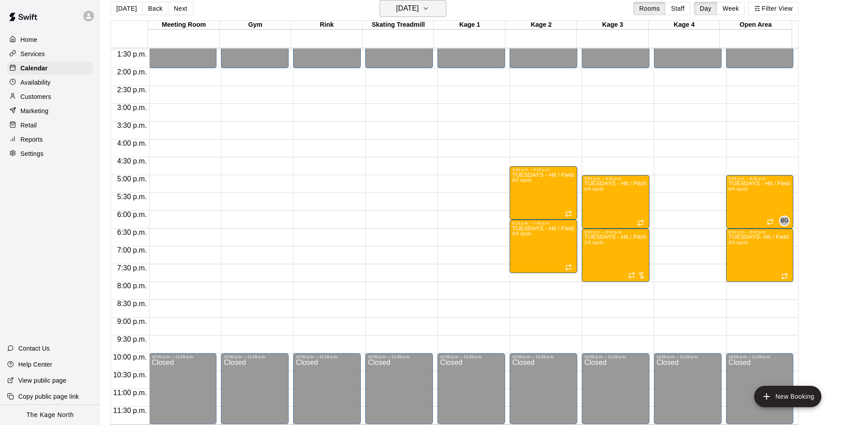
click at [419, 8] on h6 "[DATE]" at bounding box center [407, 8] width 23 height 12
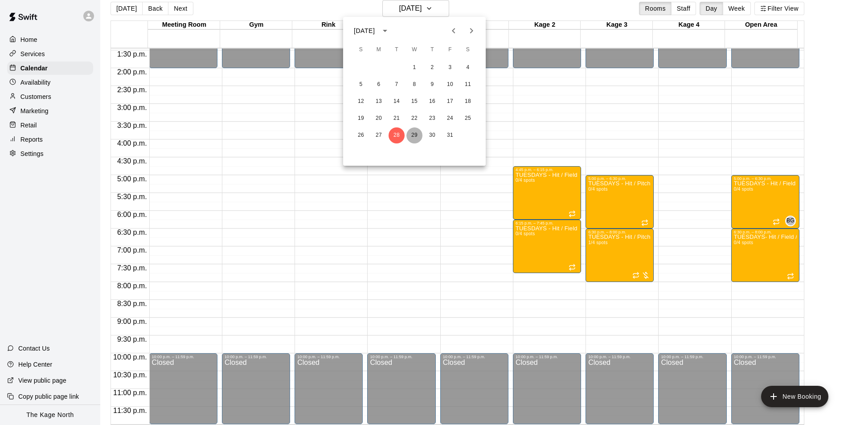
click at [413, 136] on button "29" at bounding box center [414, 135] width 16 height 16
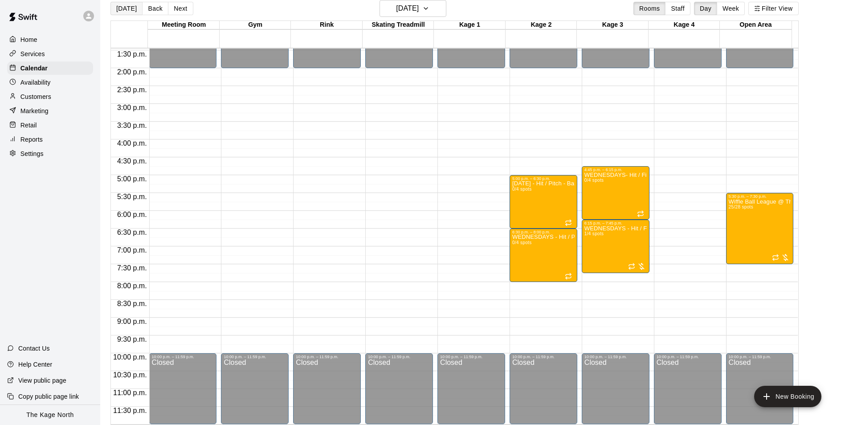
click at [114, 8] on button "[DATE]" at bounding box center [126, 8] width 32 height 13
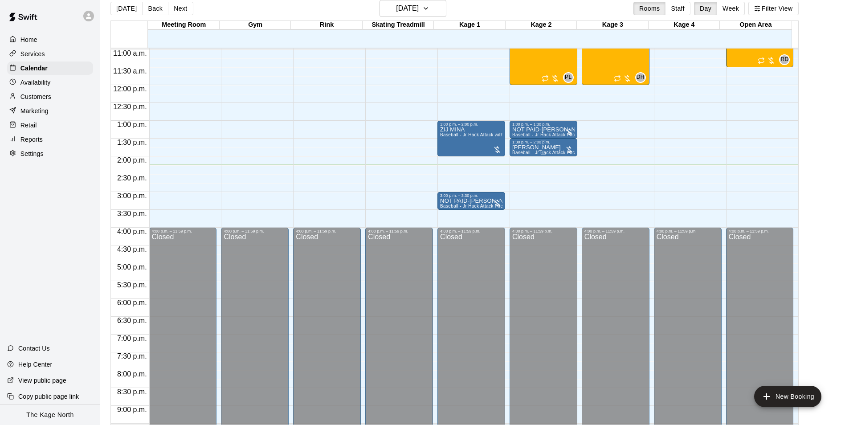
scroll to position [347, 0]
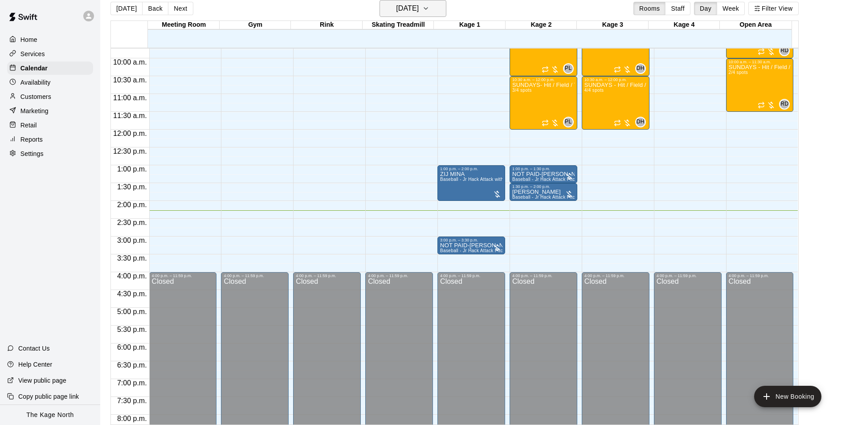
click at [429, 7] on icon "button" at bounding box center [425, 8] width 7 height 11
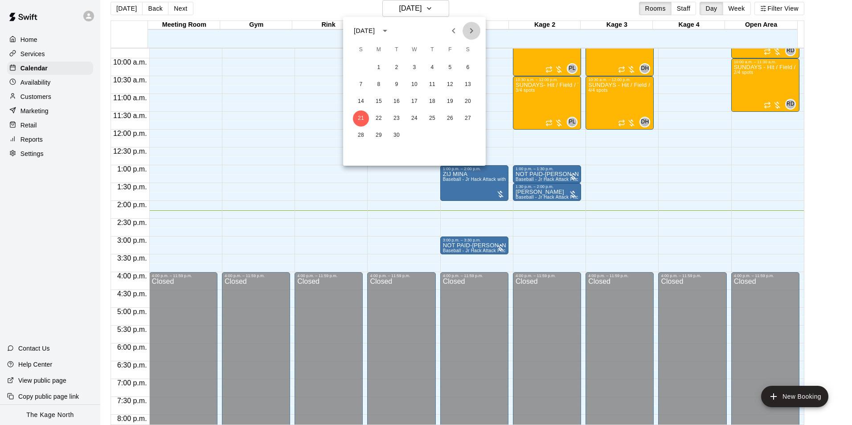
click at [472, 33] on icon "Next month" at bounding box center [471, 30] width 11 height 11
click at [415, 135] on button "29" at bounding box center [414, 135] width 16 height 16
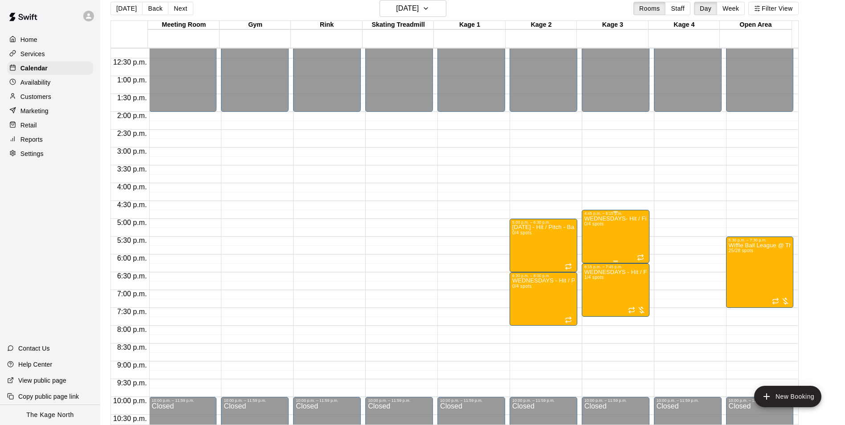
scroll to position [480, 0]
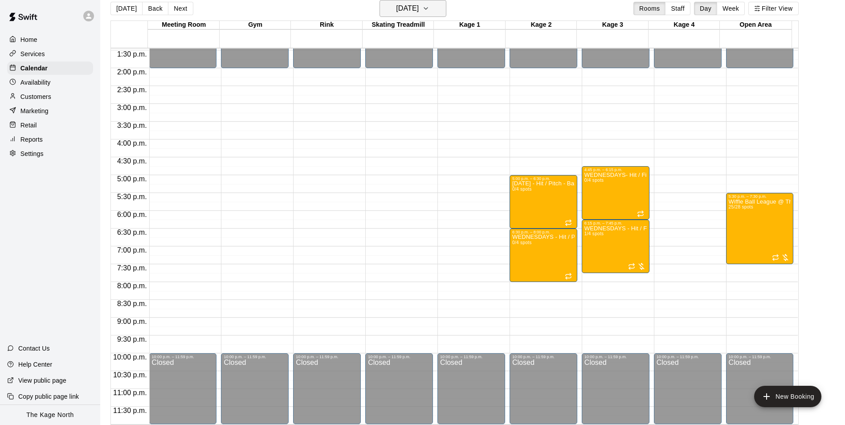
click at [419, 12] on h6 "[DATE]" at bounding box center [407, 8] width 23 height 12
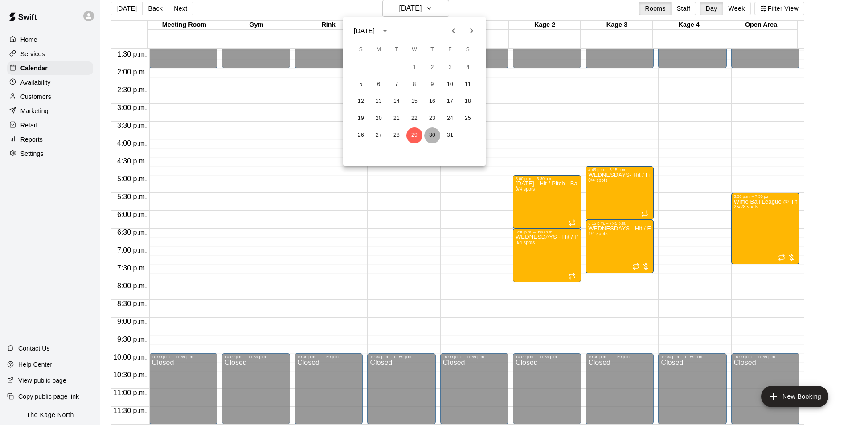
click at [434, 135] on button "30" at bounding box center [432, 135] width 16 height 16
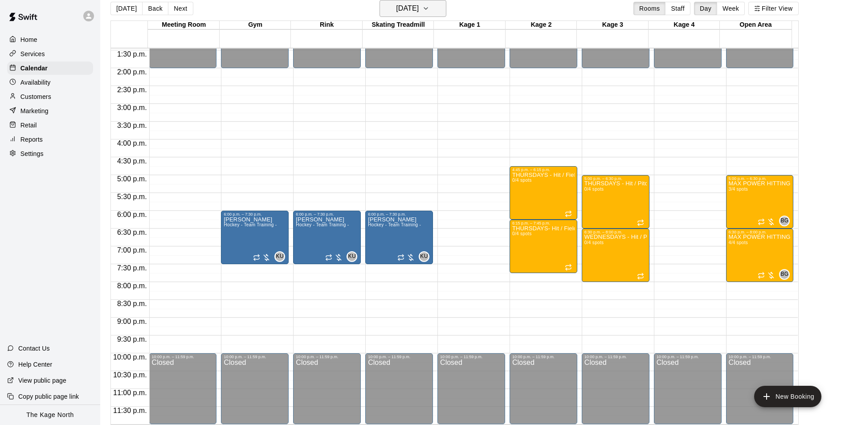
click at [417, 9] on h6 "[DATE]" at bounding box center [407, 8] width 23 height 12
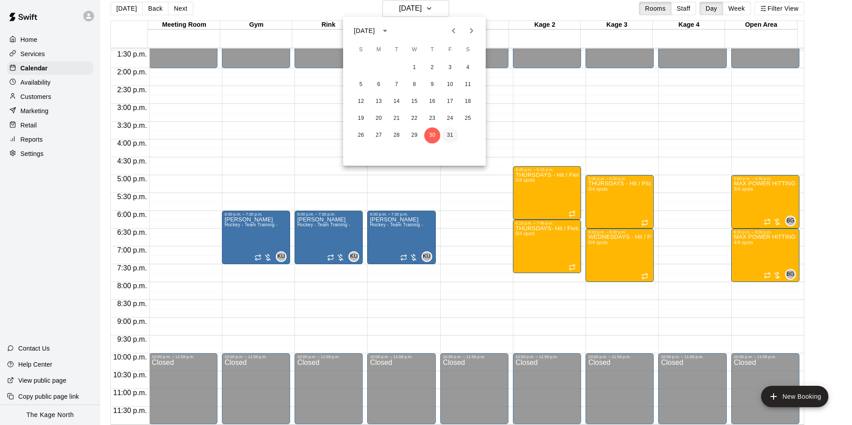
click at [451, 132] on button "31" at bounding box center [450, 135] width 16 height 16
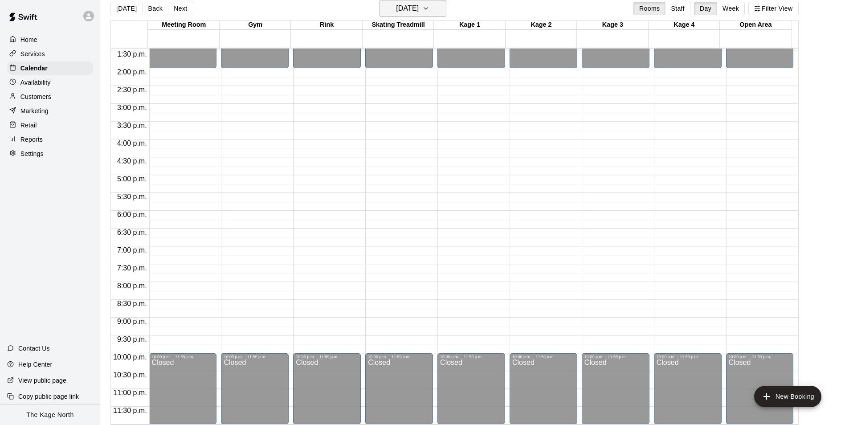
click at [419, 13] on h6 "[DATE]" at bounding box center [407, 8] width 23 height 12
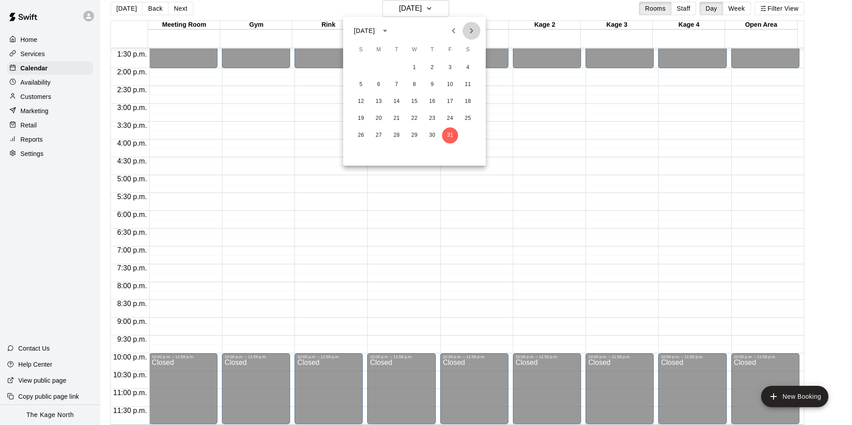
click at [470, 31] on icon "Next month" at bounding box center [471, 30] width 11 height 11
click at [466, 67] on button "1" at bounding box center [468, 68] width 16 height 16
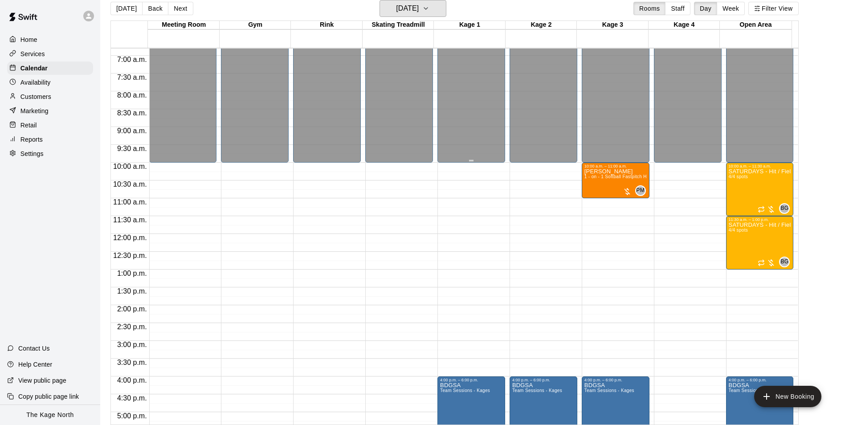
scroll to position [258, 0]
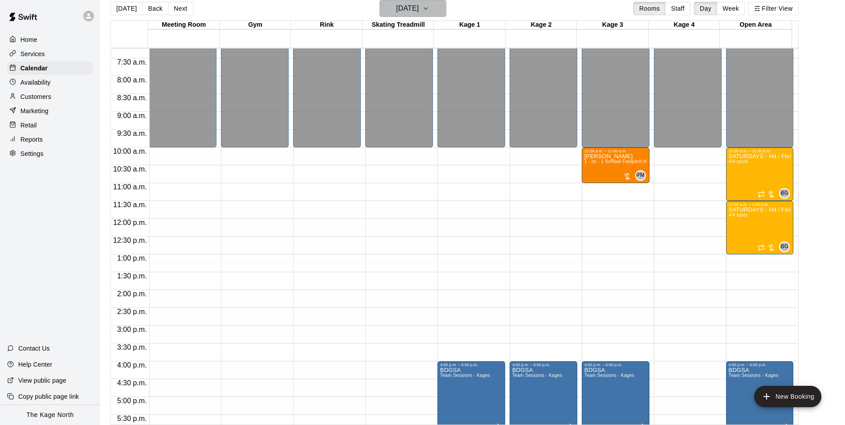
click at [429, 7] on icon "button" at bounding box center [425, 8] width 7 height 11
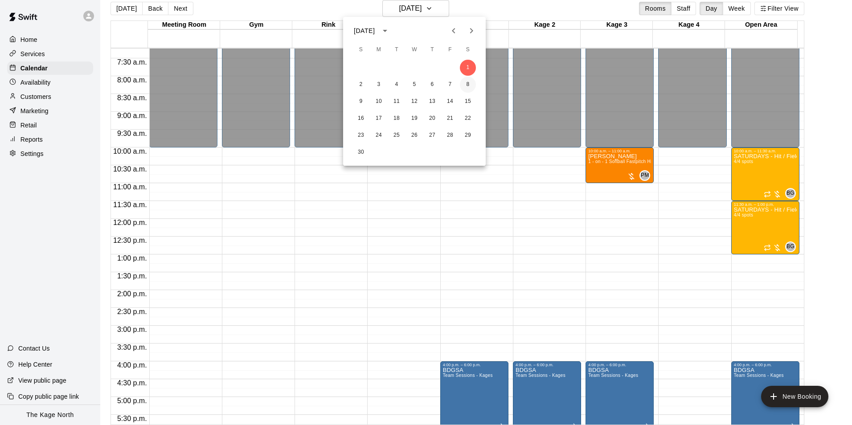
click at [470, 84] on button "8" at bounding box center [468, 85] width 16 height 16
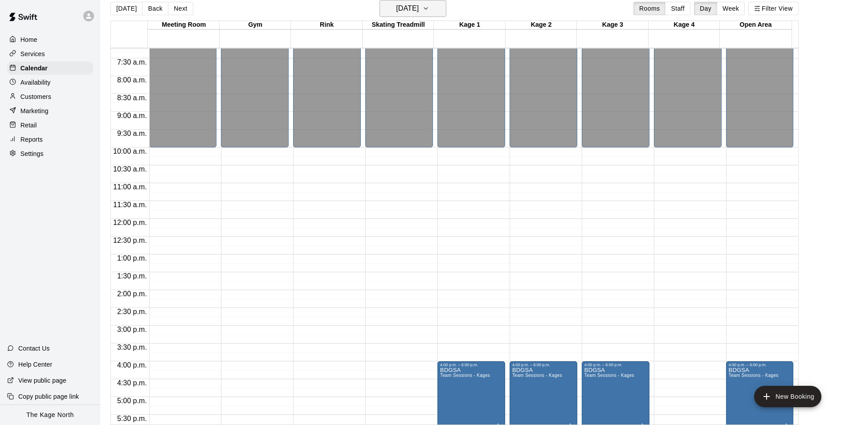
click at [419, 9] on h6 "[DATE]" at bounding box center [407, 8] width 23 height 12
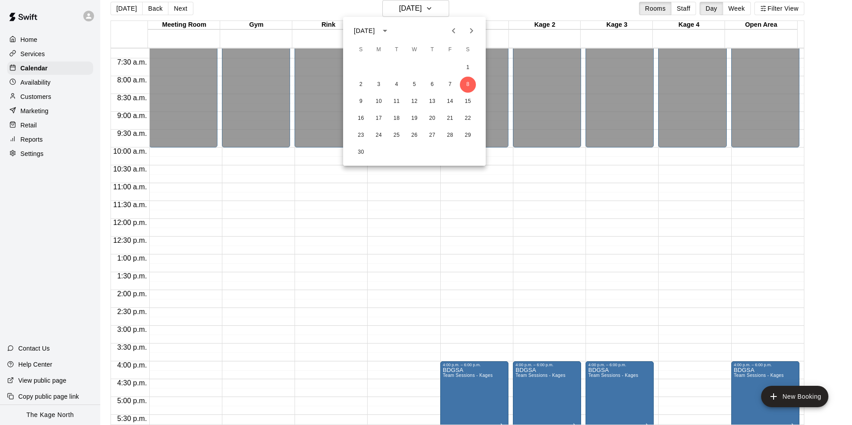
click at [453, 31] on icon "Previous month" at bounding box center [453, 30] width 11 height 11
click at [376, 138] on button "27" at bounding box center [379, 135] width 16 height 16
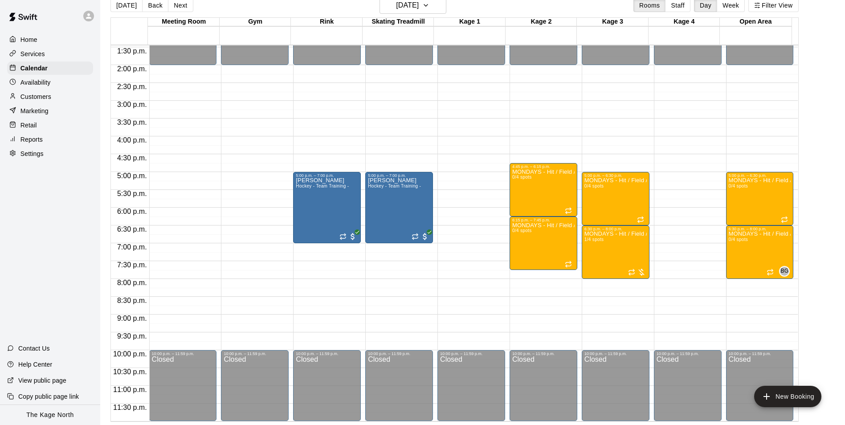
scroll to position [14, 0]
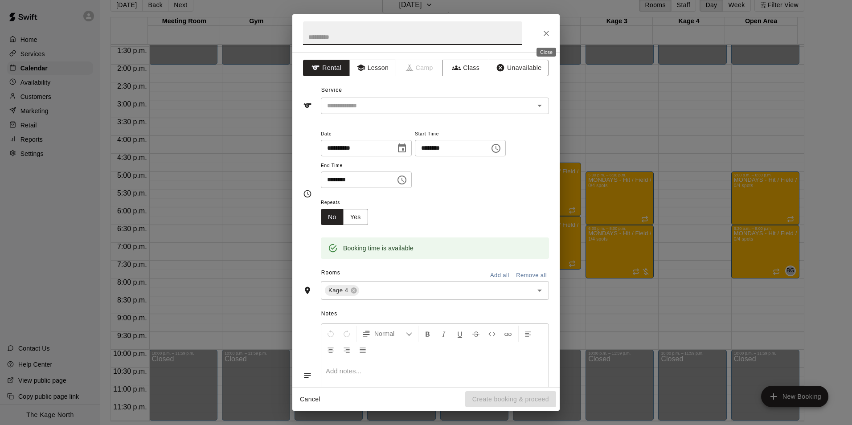
click at [541, 35] on button "Close" at bounding box center [546, 33] width 16 height 16
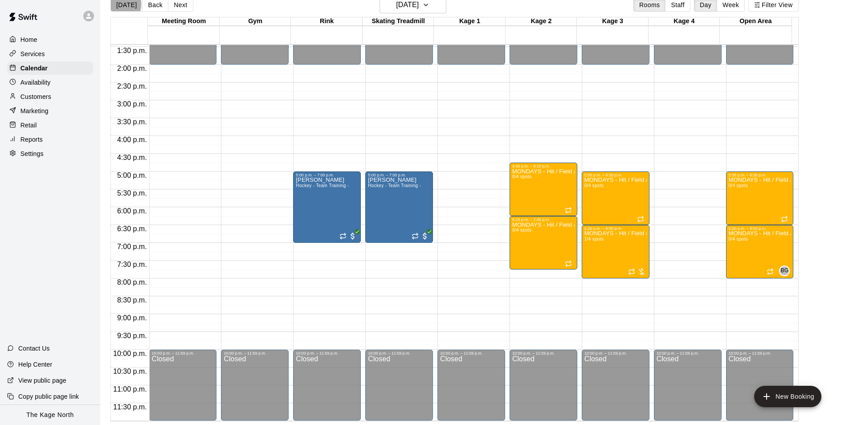
click at [119, 4] on button "[DATE]" at bounding box center [126, 4] width 32 height 13
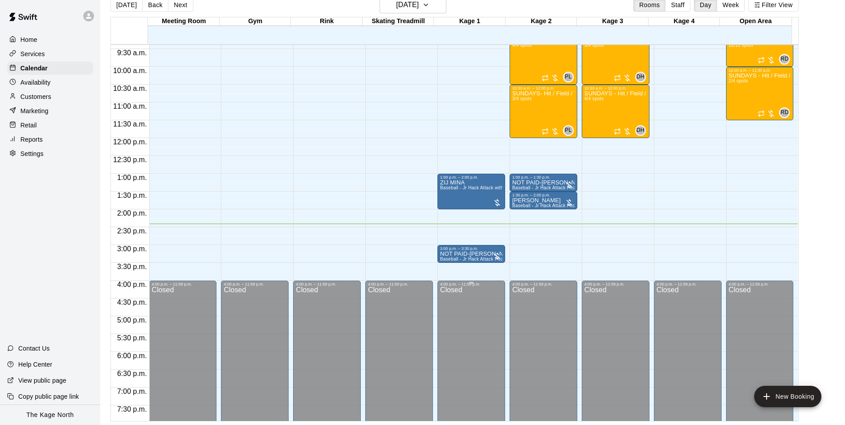
scroll to position [347, 0]
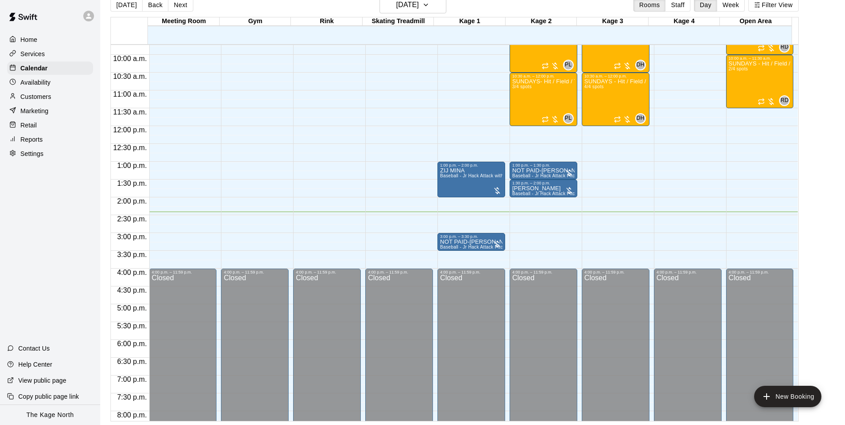
drag, startPoint x: 125, startPoint y: 3, endPoint x: 149, endPoint y: 21, distance: 29.9
click at [125, 3] on button "[DATE]" at bounding box center [126, 4] width 32 height 13
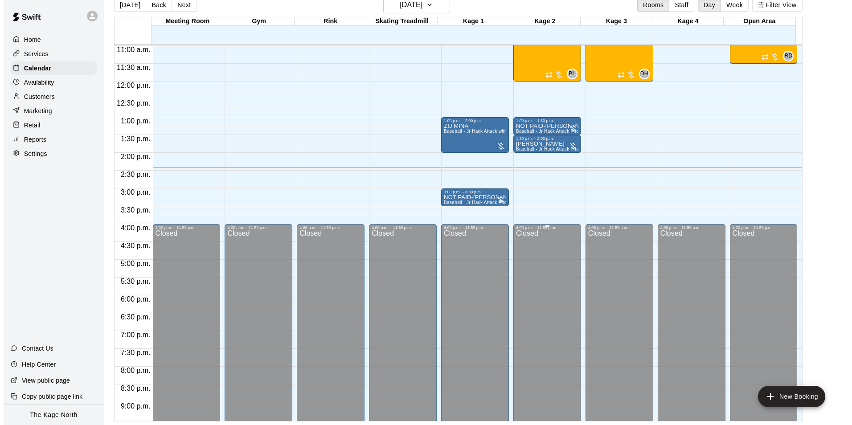
scroll to position [436, 0]
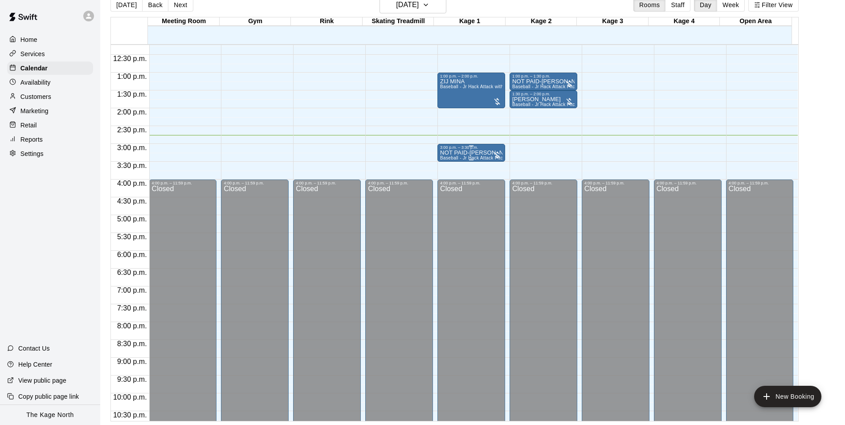
click at [464, 153] on p "NOT PAID-[PERSON_NAME]" at bounding box center [471, 153] width 62 height 0
click at [447, 164] on icon "edit" at bounding box center [448, 164] width 8 height 8
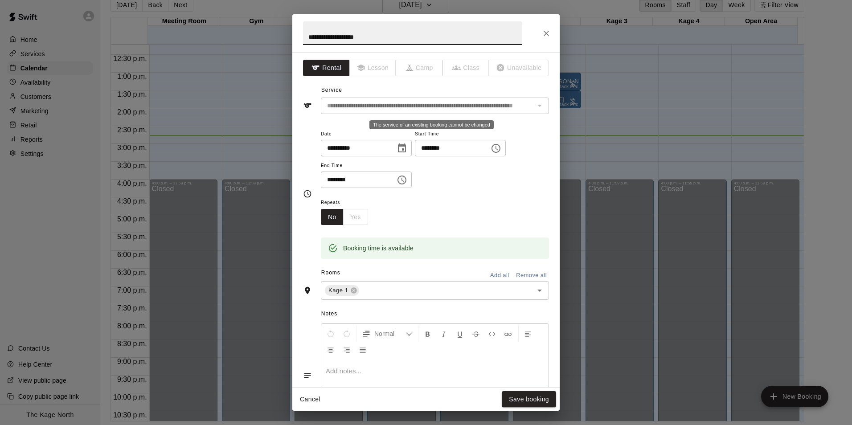
click at [536, 104] on div "The service of an existing booking cannot be changed" at bounding box center [539, 105] width 12 height 12
click at [544, 31] on icon "Close" at bounding box center [546, 33] width 5 height 5
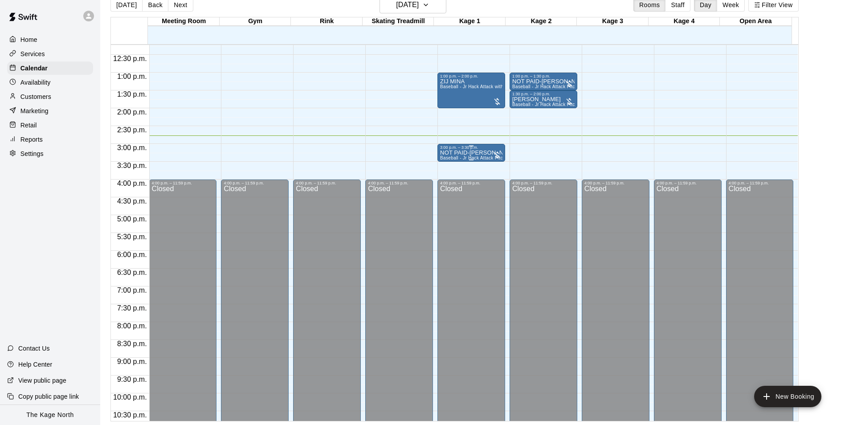
click at [471, 153] on p "NOT PAID-[PERSON_NAME]" at bounding box center [471, 153] width 62 height 0
click at [448, 165] on icon "edit" at bounding box center [448, 164] width 8 height 8
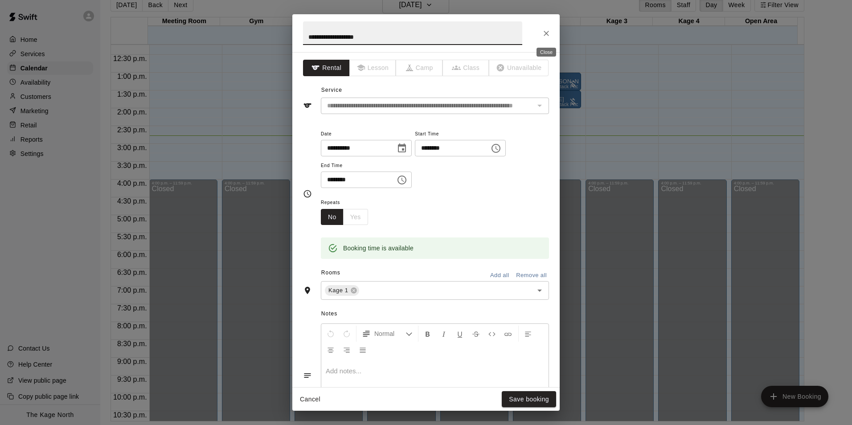
click at [547, 33] on icon "Close" at bounding box center [546, 33] width 5 height 5
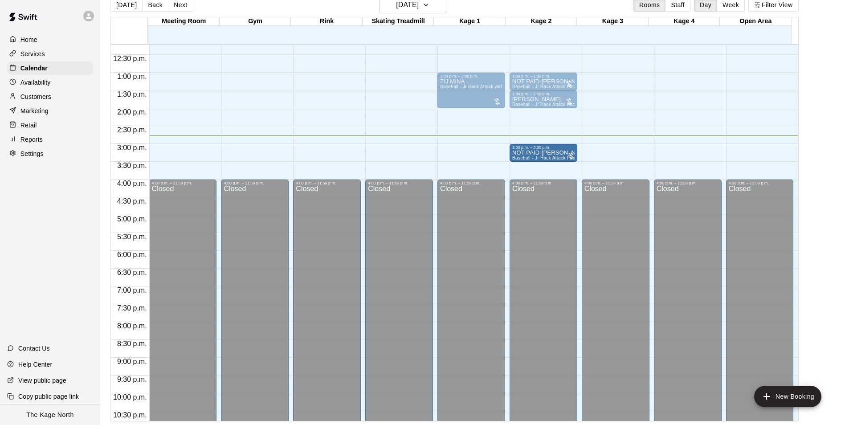
drag, startPoint x: 472, startPoint y: 155, endPoint x: 568, endPoint y: 158, distance: 95.8
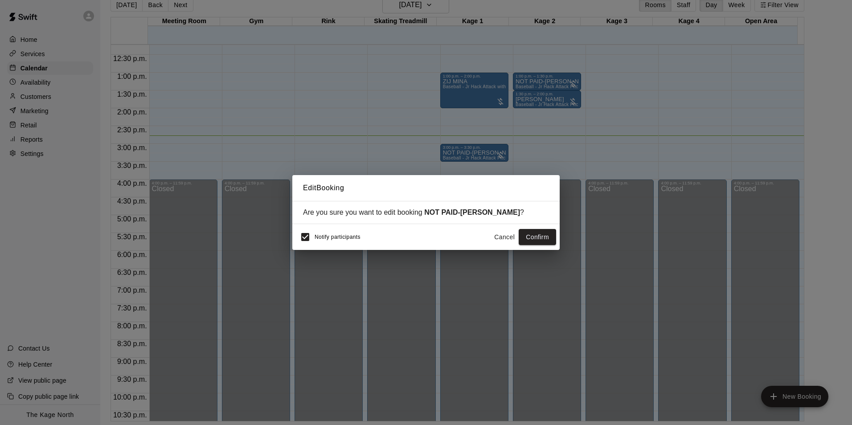
click at [294, 236] on div "Notify participants Cancel Confirm" at bounding box center [425, 237] width 267 height 26
click at [537, 237] on button "Confirm" at bounding box center [537, 237] width 37 height 16
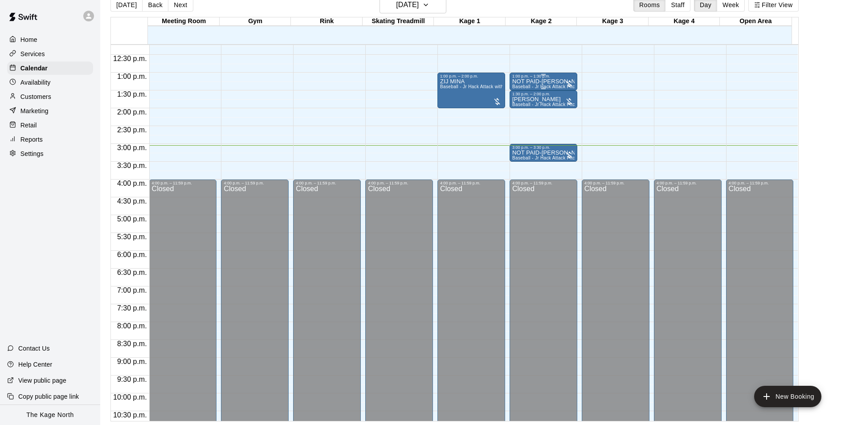
click at [520, 78] on div "1:00 p.m. – 1:30 p.m." at bounding box center [543, 76] width 62 height 4
click at [519, 83] on icon "edit" at bounding box center [520, 83] width 11 height 11
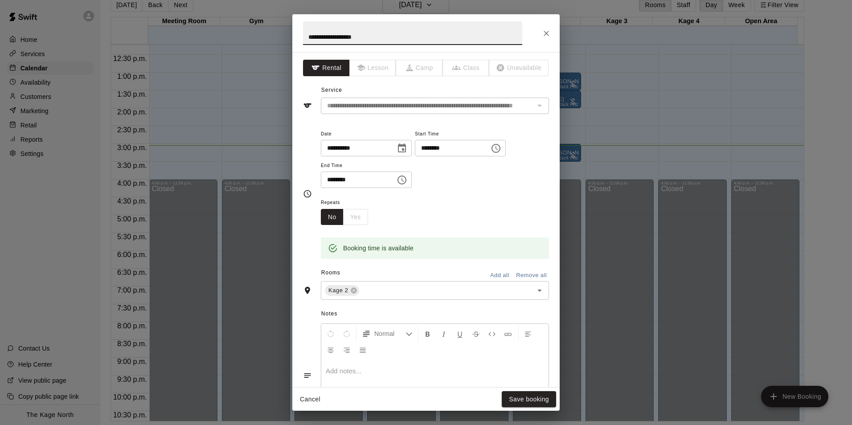
drag, startPoint x: 326, startPoint y: 39, endPoint x: 300, endPoint y: 38, distance: 25.9
click at [300, 38] on h2 "**********" at bounding box center [412, 33] width 241 height 38
type input "**********"
click at [546, 398] on button "Save booking" at bounding box center [529, 399] width 54 height 16
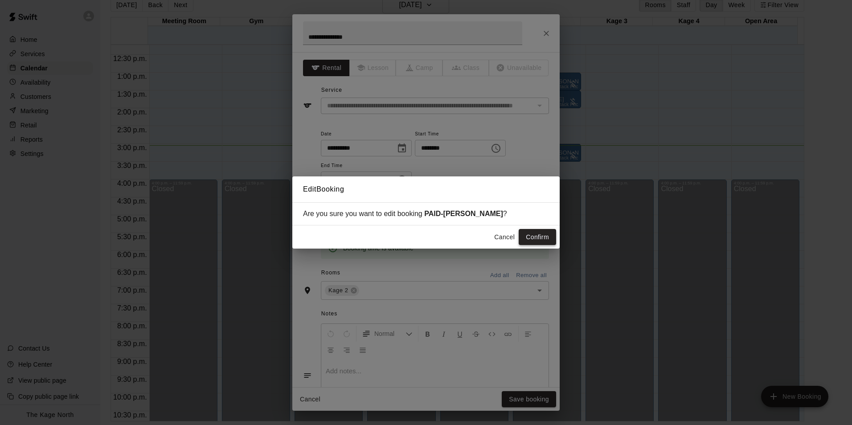
click at [536, 233] on button "Confirm" at bounding box center [537, 237] width 37 height 16
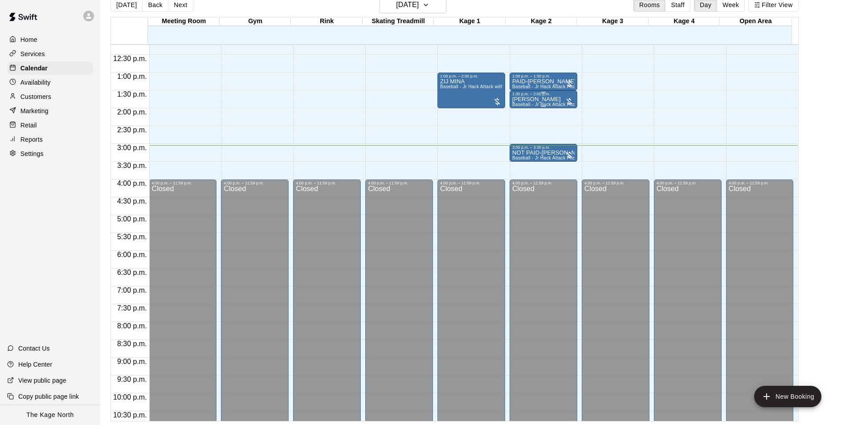
click at [528, 99] on p "[PERSON_NAME]" at bounding box center [543, 99] width 62 height 0
click at [518, 111] on icon "edit" at bounding box center [520, 110] width 8 height 8
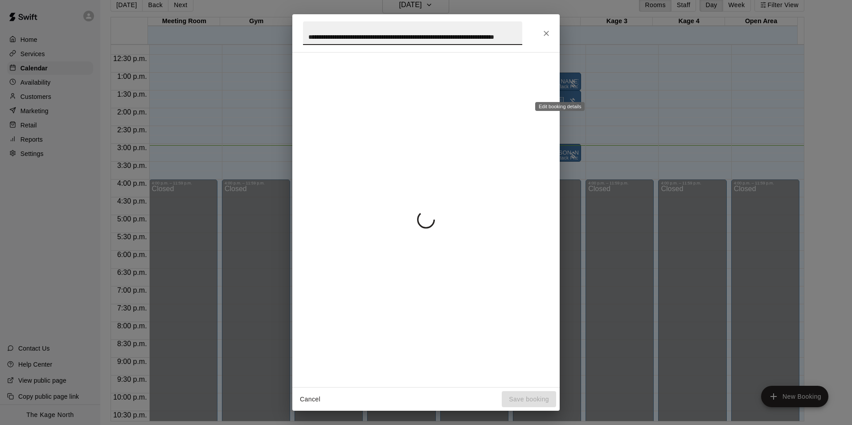
scroll to position [0, 32]
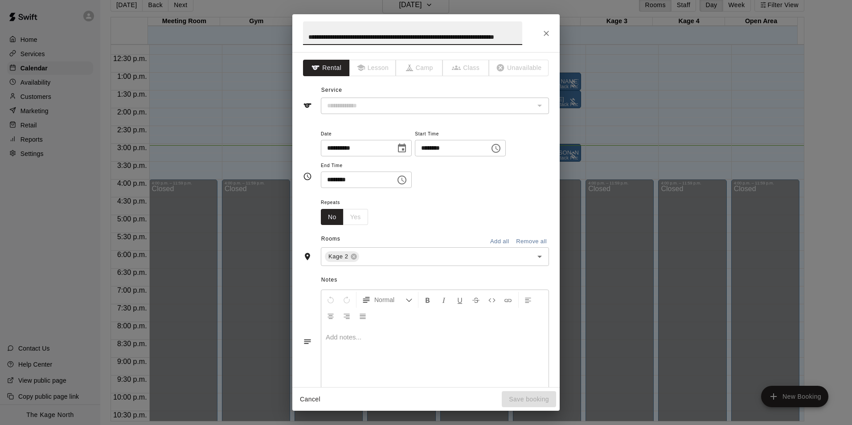
type input "**********"
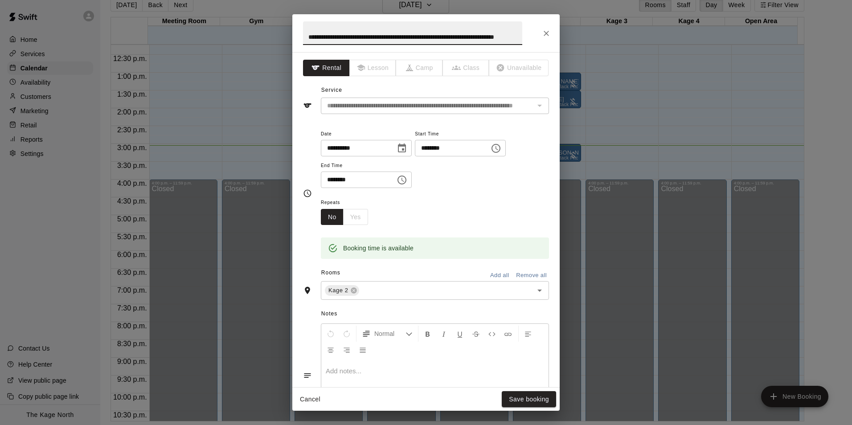
click at [487, 37] on input "**********" at bounding box center [412, 33] width 219 height 24
type input "*"
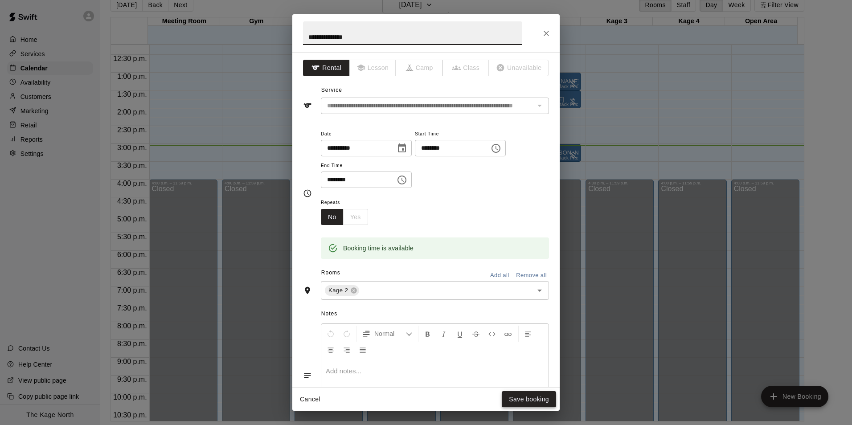
type input "**********"
click at [536, 398] on button "Save booking" at bounding box center [529, 399] width 54 height 16
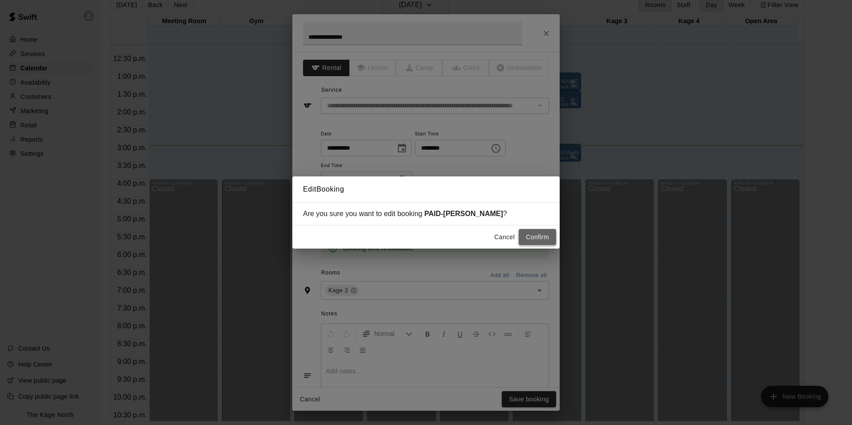
click at [540, 237] on button "Confirm" at bounding box center [537, 237] width 37 height 16
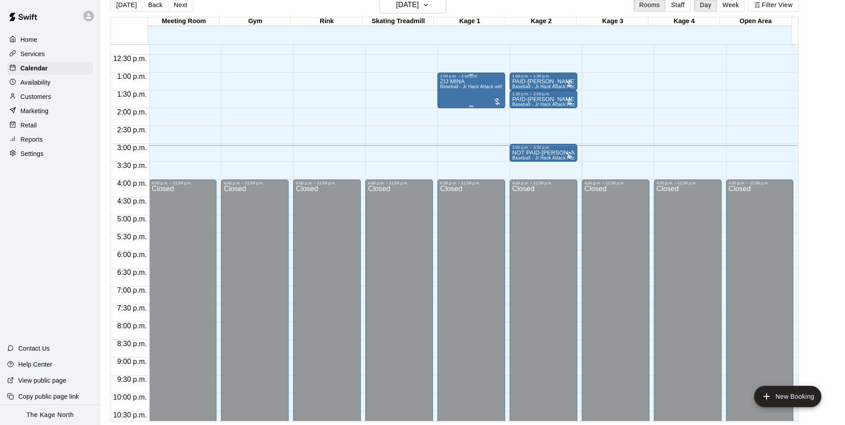
click at [438, 81] on div "1:00 p.m. – 2:00 p.m. ZIJ MINA Baseball - [PERSON_NAME] Attack with [PERSON_NAM…" at bounding box center [472, 91] width 68 height 36
click at [443, 83] on icon "edit" at bounding box center [445, 82] width 11 height 11
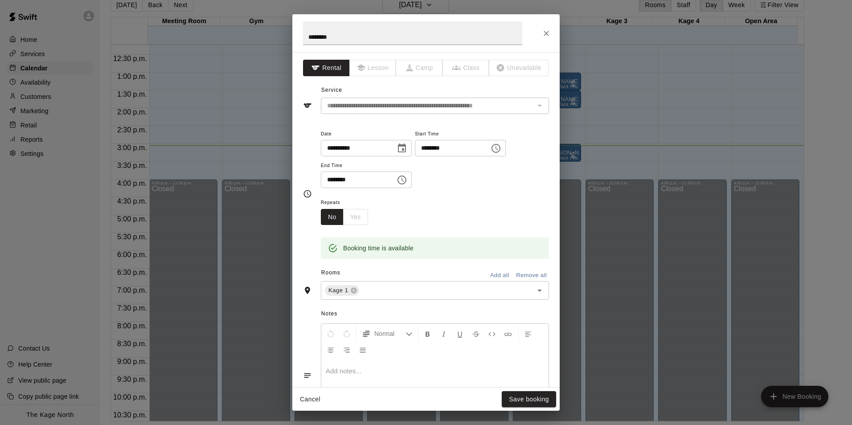
click at [303, 35] on h2 "********" at bounding box center [412, 33] width 241 height 38
click at [307, 34] on input "********" at bounding box center [412, 33] width 219 height 24
type input "**********"
click at [540, 396] on button "Save booking" at bounding box center [529, 399] width 54 height 16
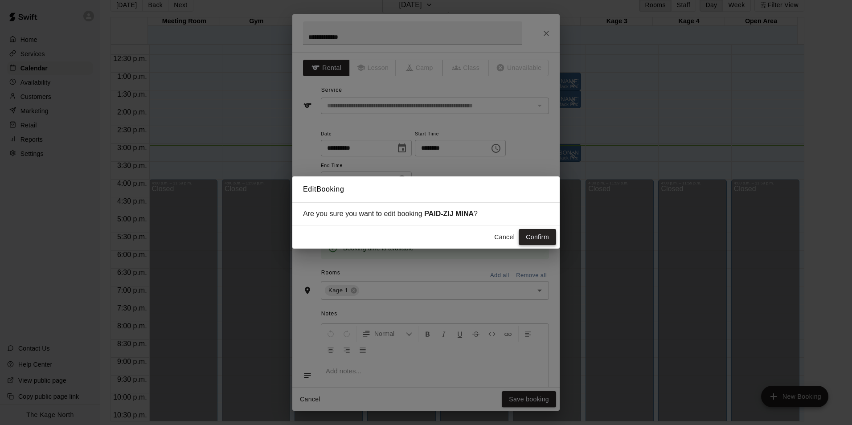
click at [541, 237] on button "Confirm" at bounding box center [537, 237] width 37 height 16
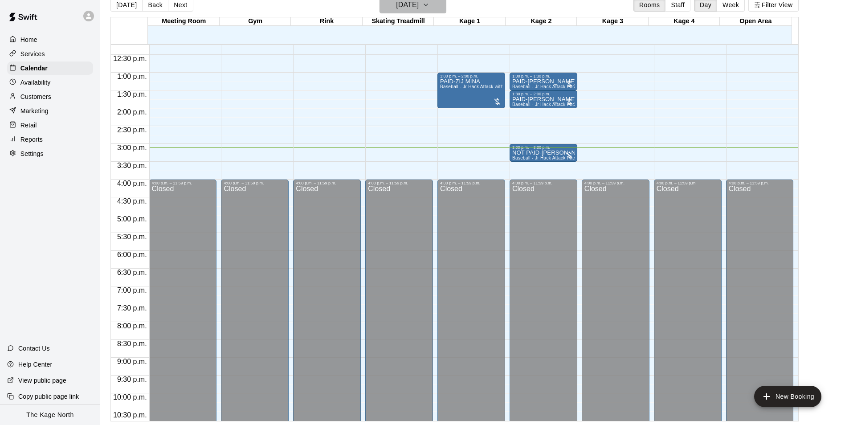
click at [418, 7] on h6 "[DATE]" at bounding box center [407, 5] width 23 height 12
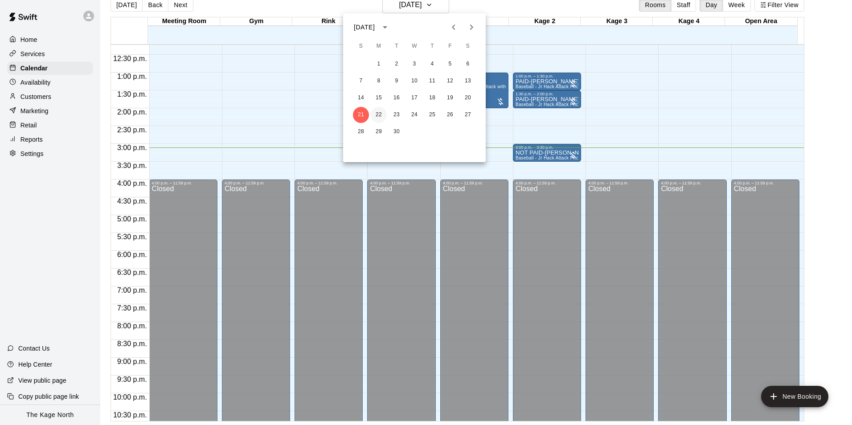
click at [381, 109] on button "22" at bounding box center [379, 115] width 16 height 16
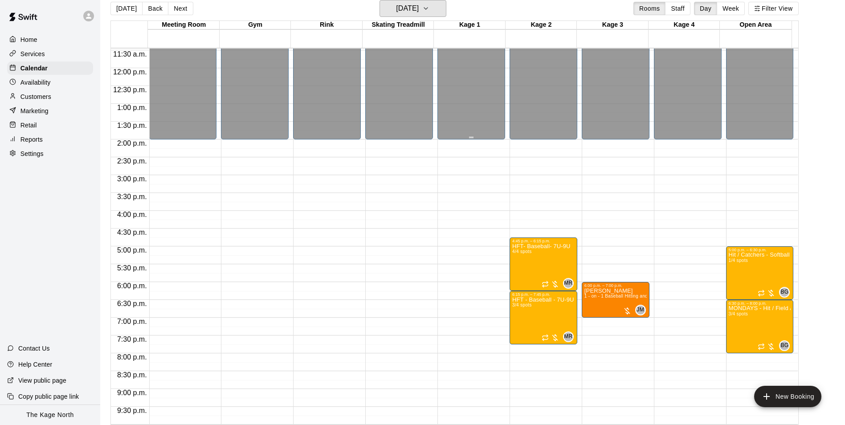
scroll to position [391, 0]
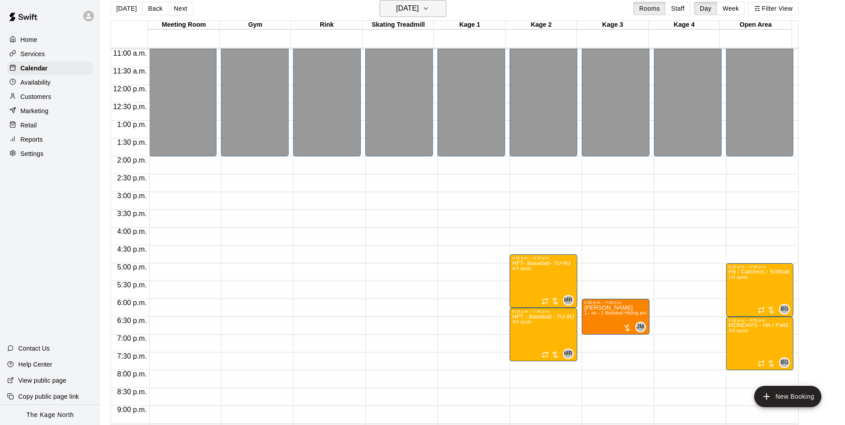
click at [407, 5] on h6 "[DATE]" at bounding box center [407, 8] width 23 height 12
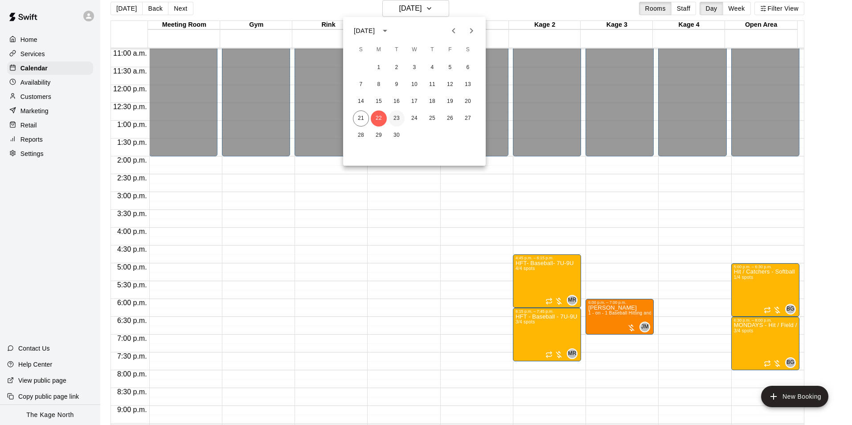
click at [394, 122] on button "23" at bounding box center [397, 118] width 16 height 16
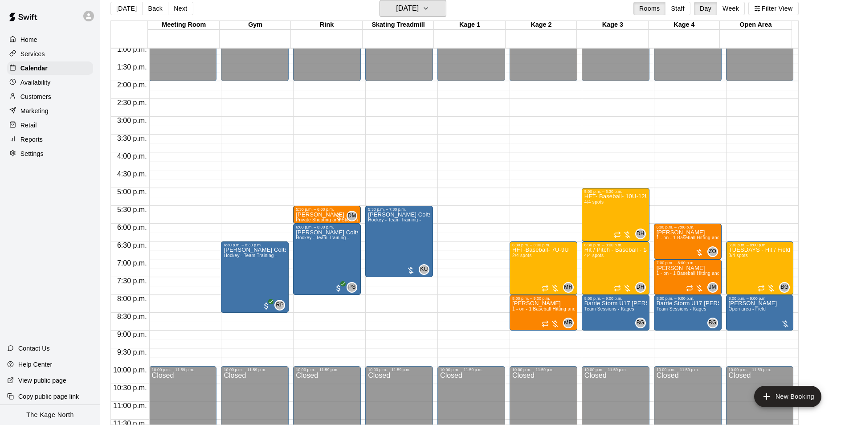
scroll to position [480, 0]
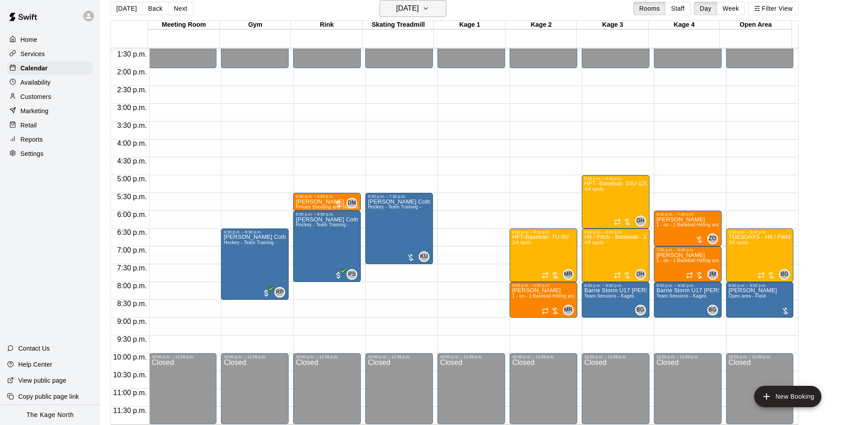
click at [419, 4] on h6 "[DATE]" at bounding box center [407, 8] width 23 height 12
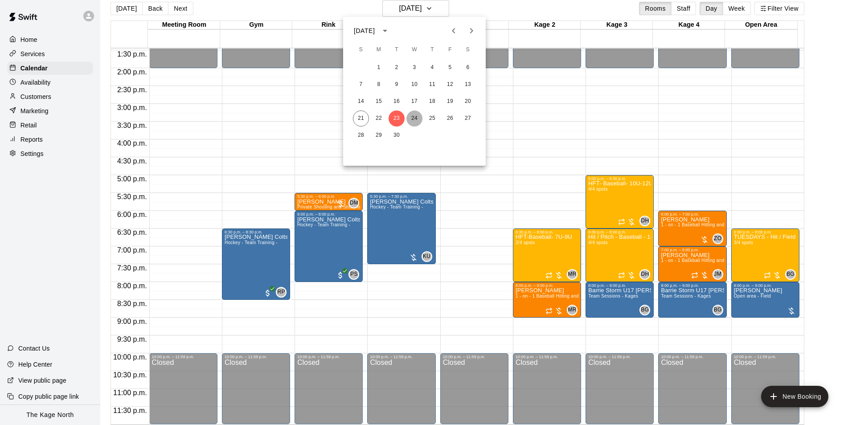
click at [417, 119] on button "24" at bounding box center [414, 118] width 16 height 16
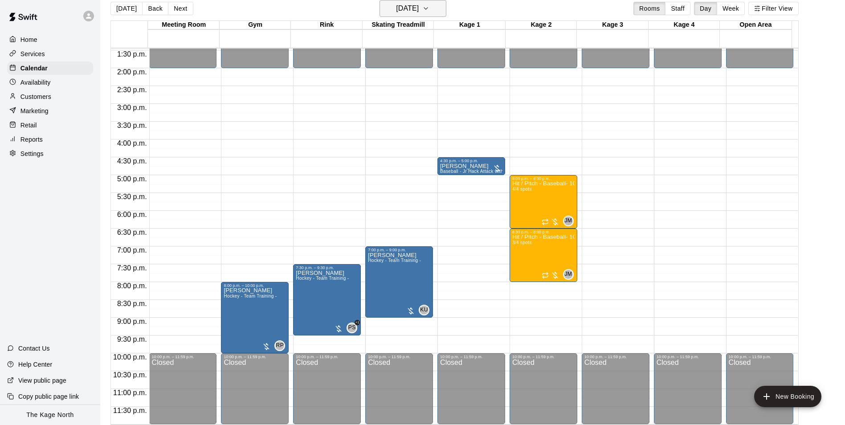
click at [419, 9] on h6 "[DATE]" at bounding box center [407, 8] width 23 height 12
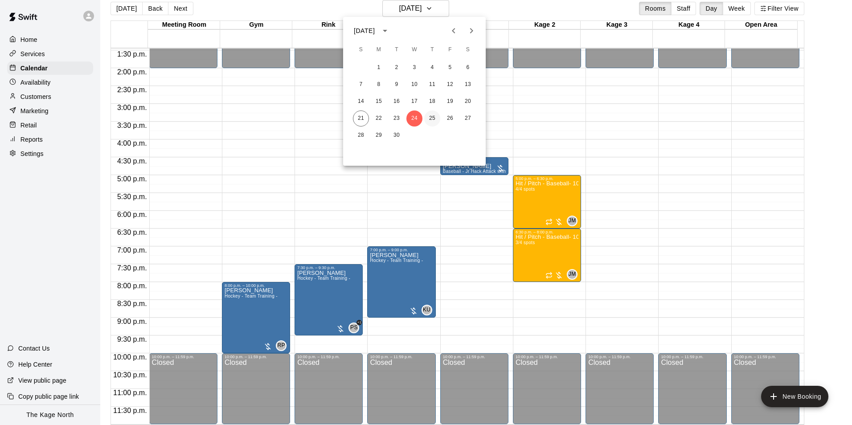
click at [435, 119] on button "25" at bounding box center [432, 118] width 16 height 16
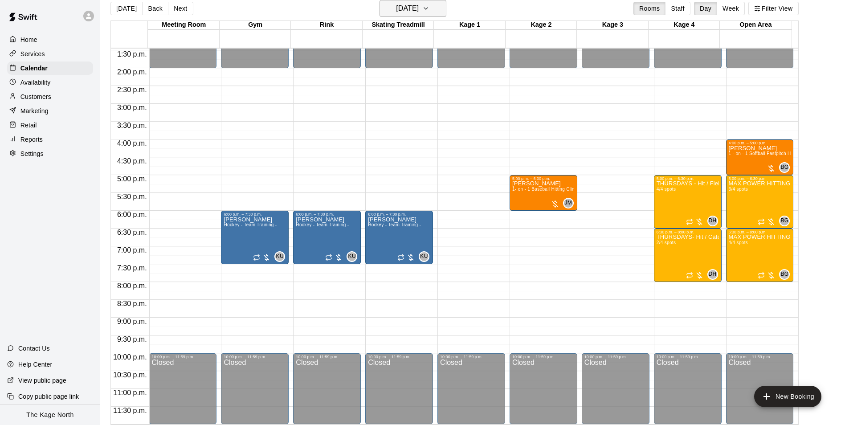
click at [400, 12] on h6 "[DATE]" at bounding box center [407, 8] width 23 height 12
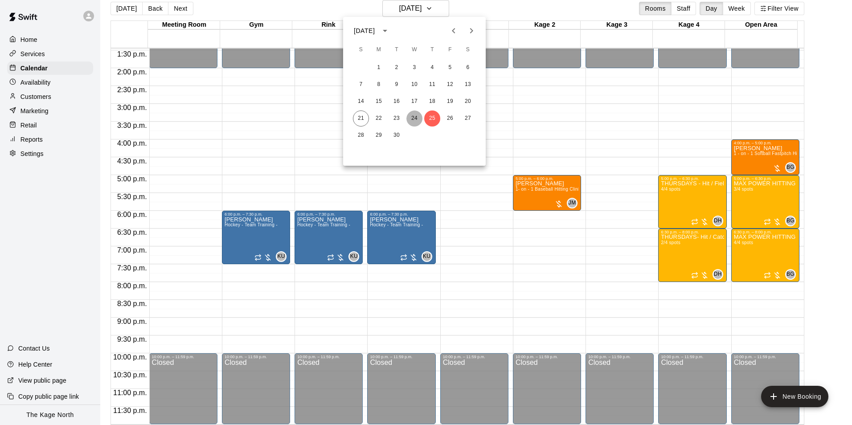
click at [413, 119] on button "24" at bounding box center [414, 118] width 16 height 16
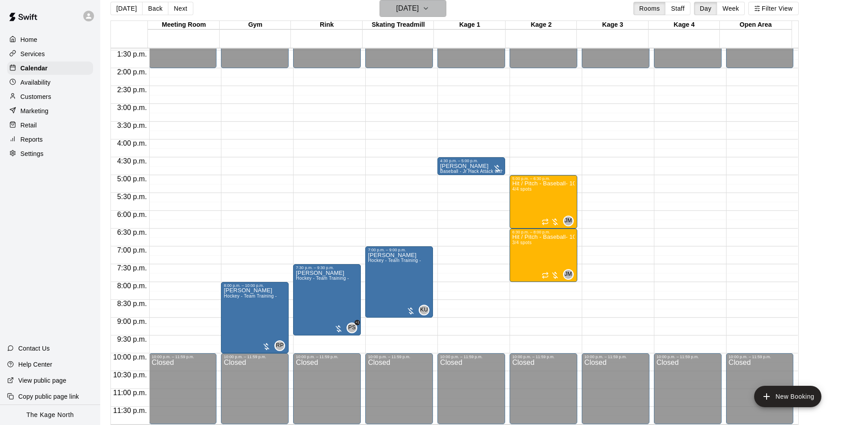
click at [419, 7] on h6 "[DATE]" at bounding box center [407, 8] width 23 height 12
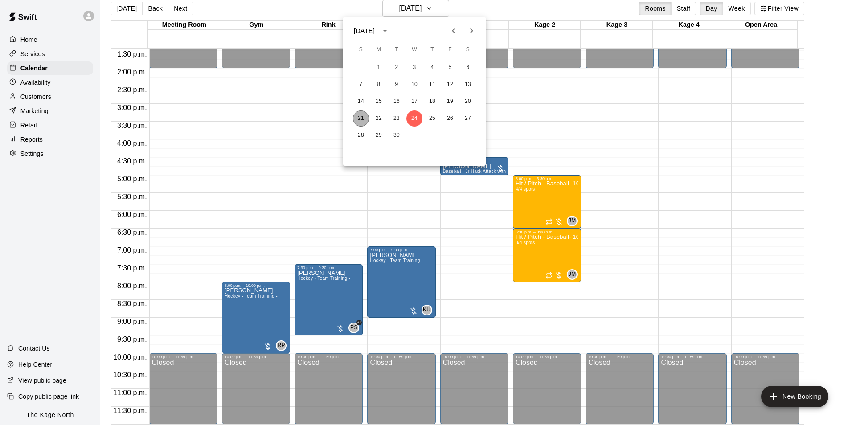
click at [360, 117] on button "21" at bounding box center [361, 118] width 16 height 16
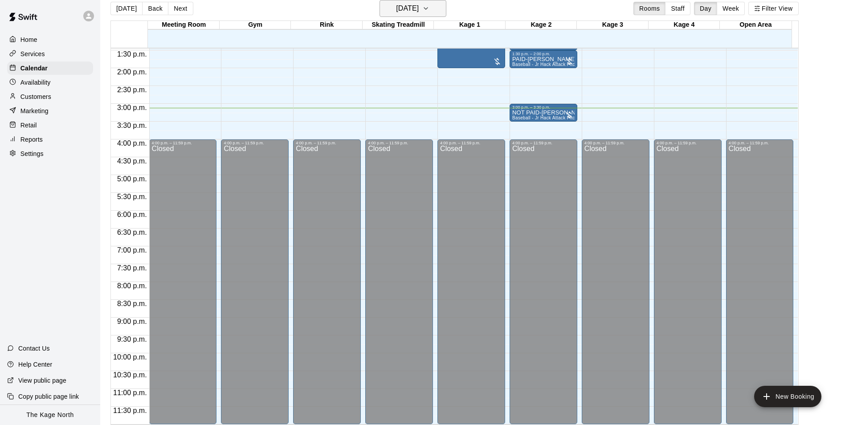
click at [419, 6] on h6 "[DATE]" at bounding box center [407, 8] width 23 height 12
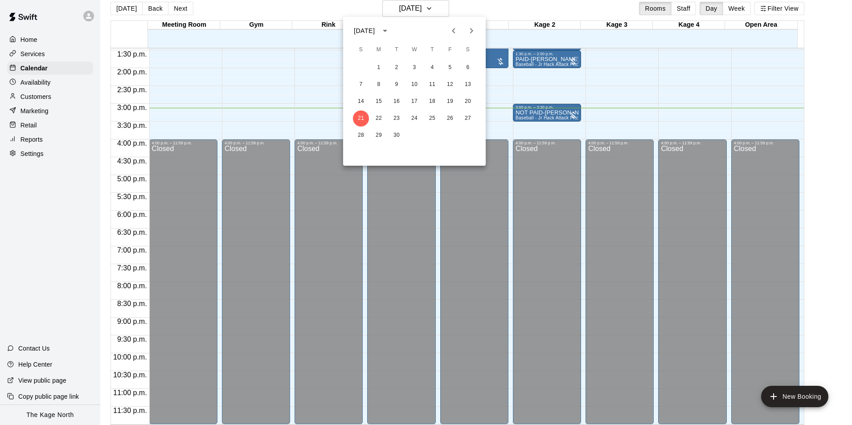
click at [440, 11] on div at bounding box center [426, 212] width 852 height 425
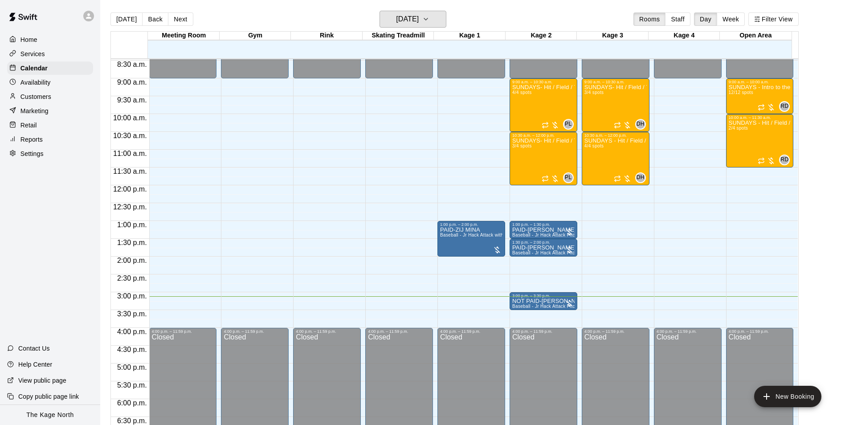
scroll to position [302, 0]
click at [402, 21] on h6 "[DATE]" at bounding box center [407, 19] width 23 height 12
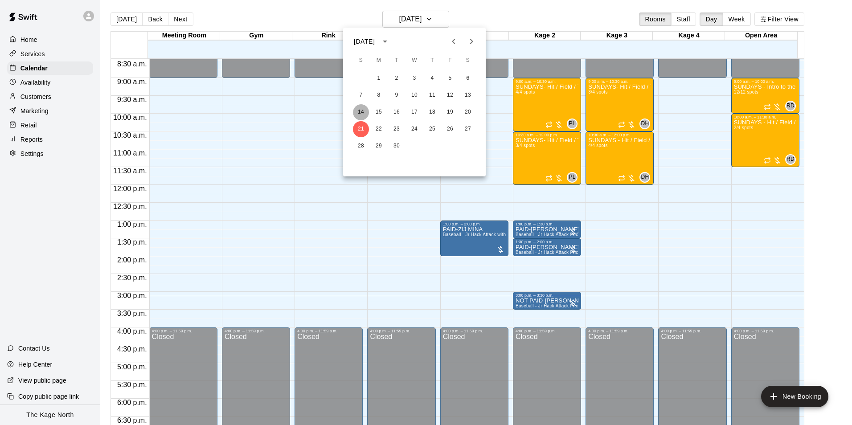
click at [359, 108] on button "14" at bounding box center [361, 112] width 16 height 16
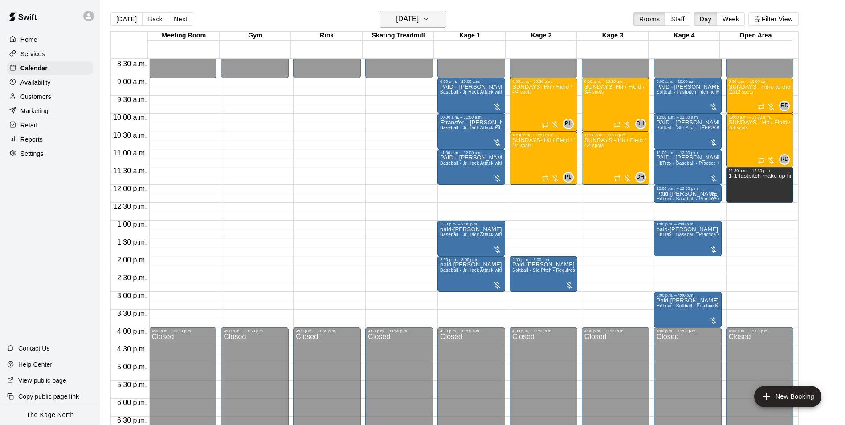
click at [412, 21] on h6 "[DATE]" at bounding box center [407, 19] width 23 height 12
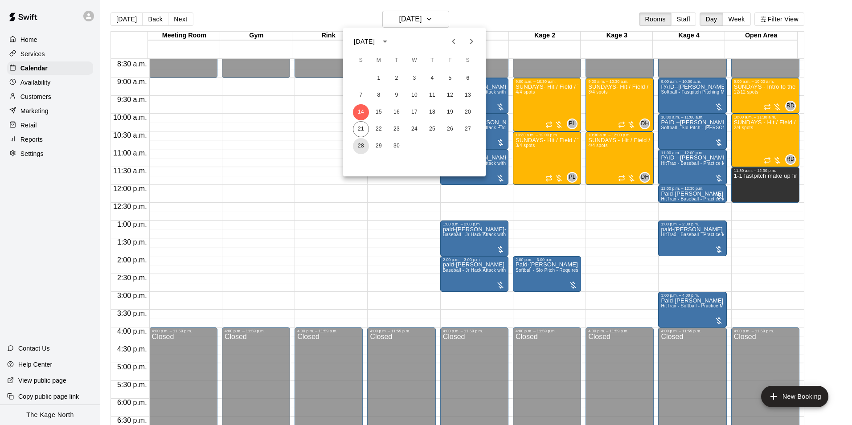
click at [356, 146] on button "28" at bounding box center [361, 146] width 16 height 16
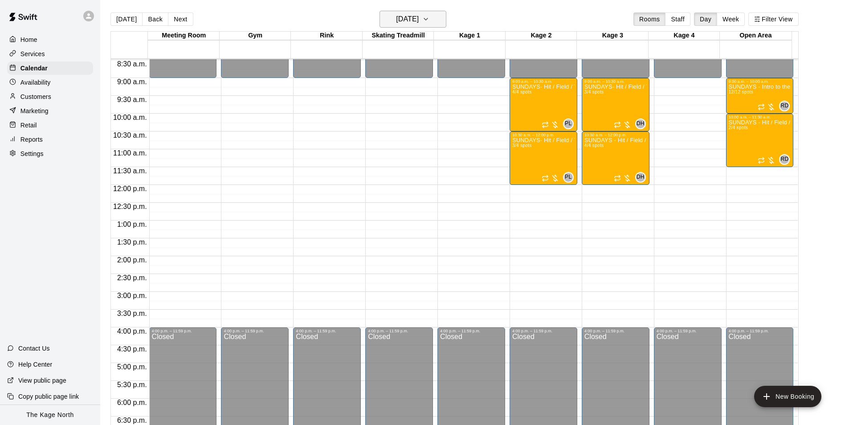
click at [429, 19] on icon "button" at bounding box center [425, 19] width 7 height 11
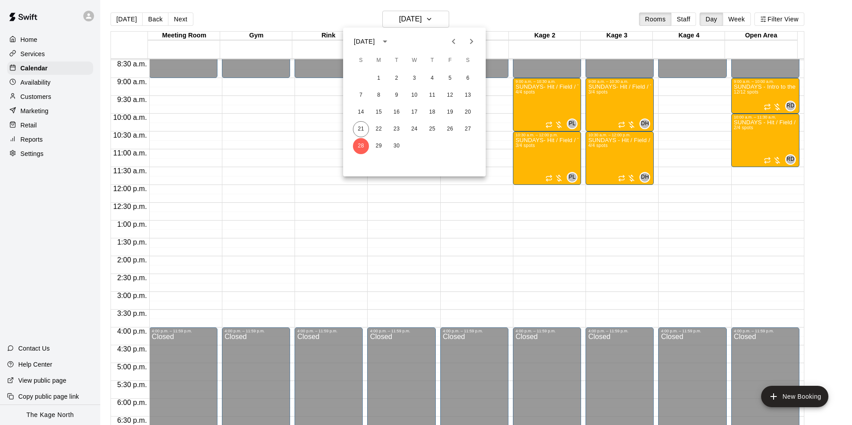
click at [470, 43] on icon "Next month" at bounding box center [471, 41] width 11 height 11
click at [357, 97] on button "5" at bounding box center [361, 95] width 16 height 16
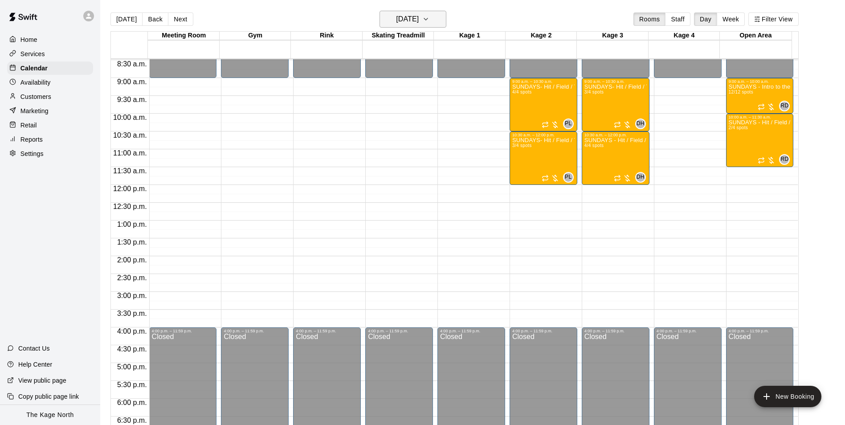
click at [429, 18] on icon "button" at bounding box center [425, 19] width 7 height 11
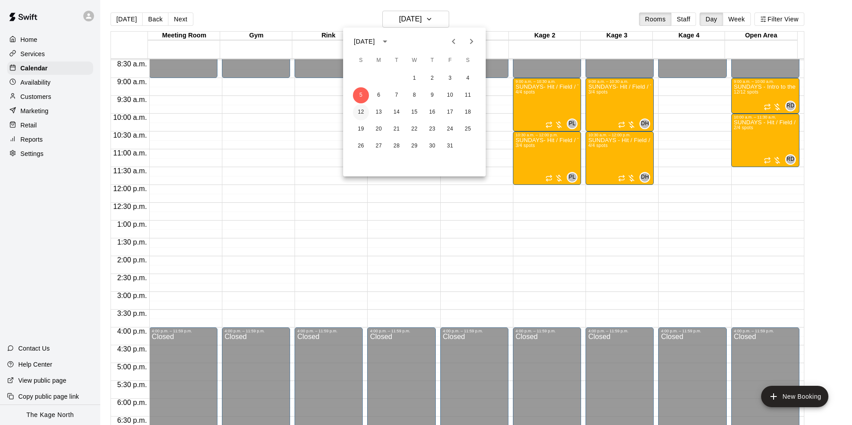
click at [361, 112] on button "12" at bounding box center [361, 112] width 16 height 16
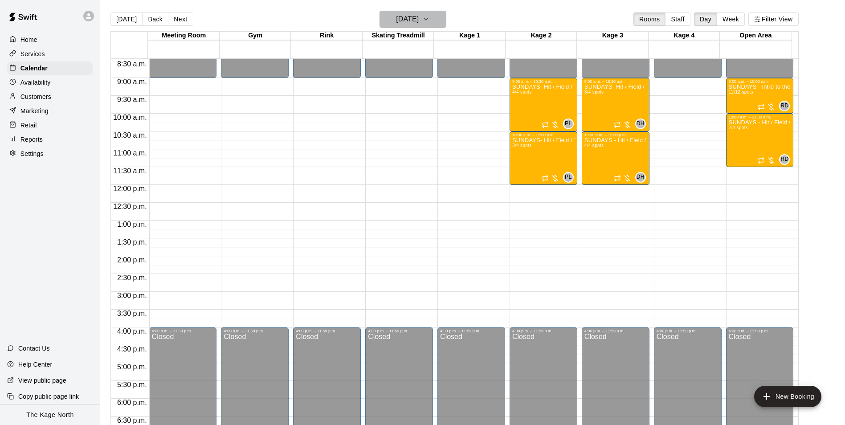
click at [429, 21] on icon "button" at bounding box center [425, 19] width 7 height 11
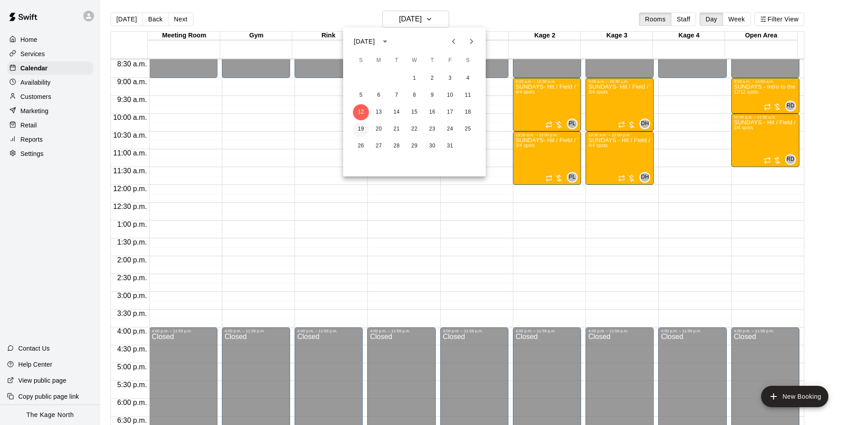
click at [364, 130] on button "19" at bounding box center [361, 129] width 16 height 16
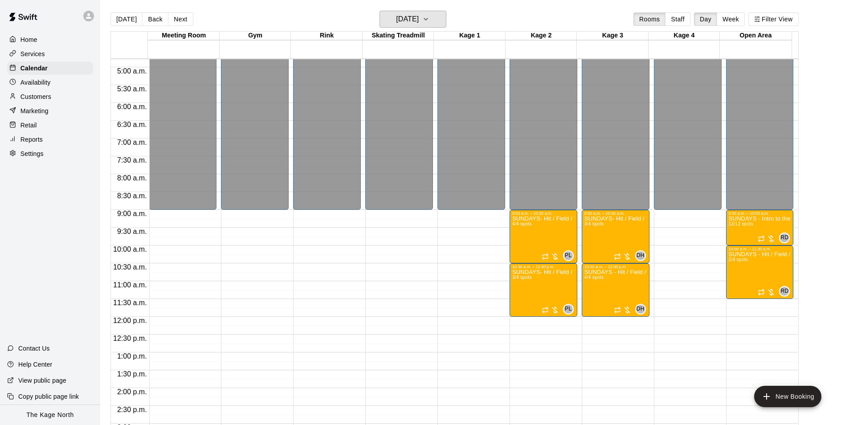
scroll to position [168, 0]
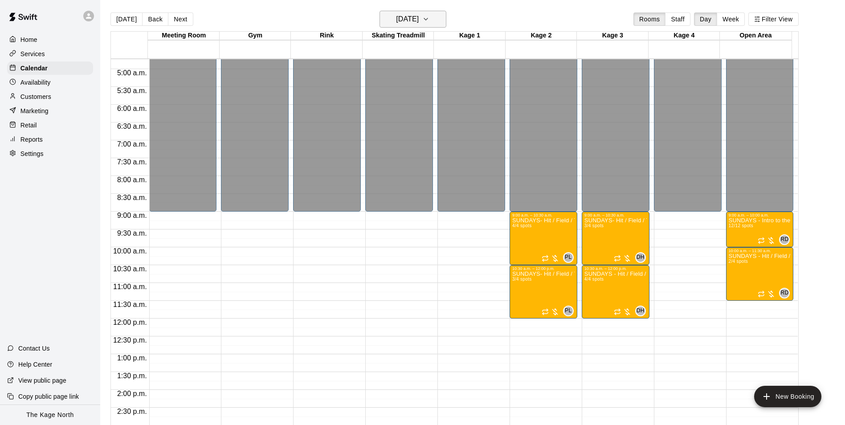
click at [418, 17] on h6 "[DATE]" at bounding box center [407, 19] width 23 height 12
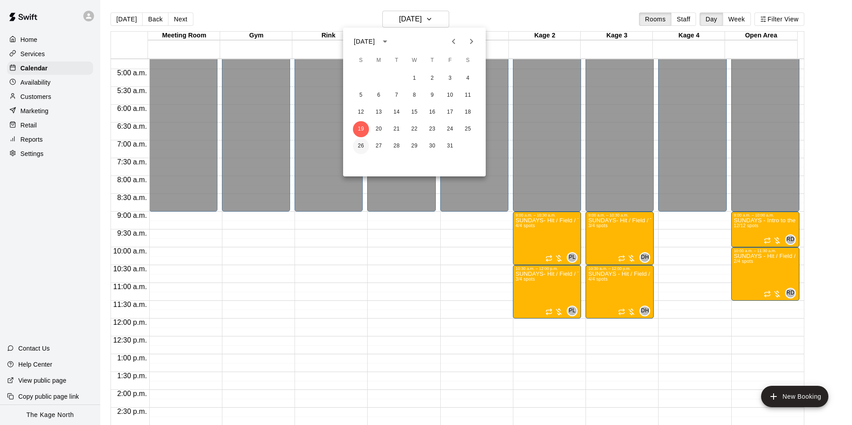
click at [362, 151] on button "26" at bounding box center [361, 146] width 16 height 16
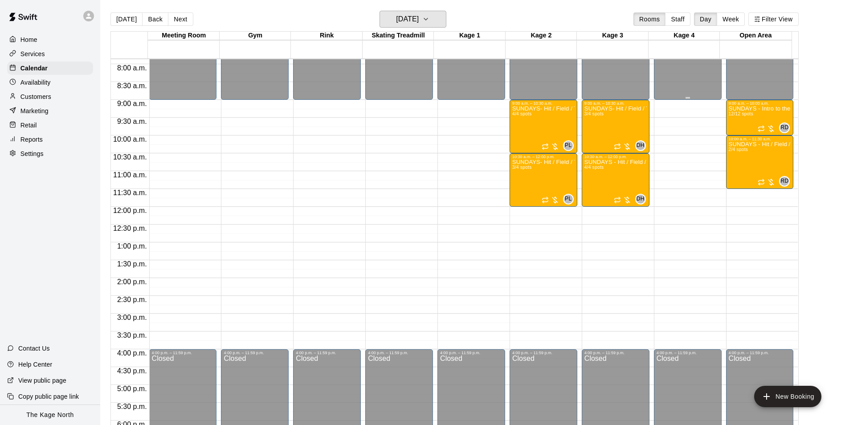
scroll to position [302, 0]
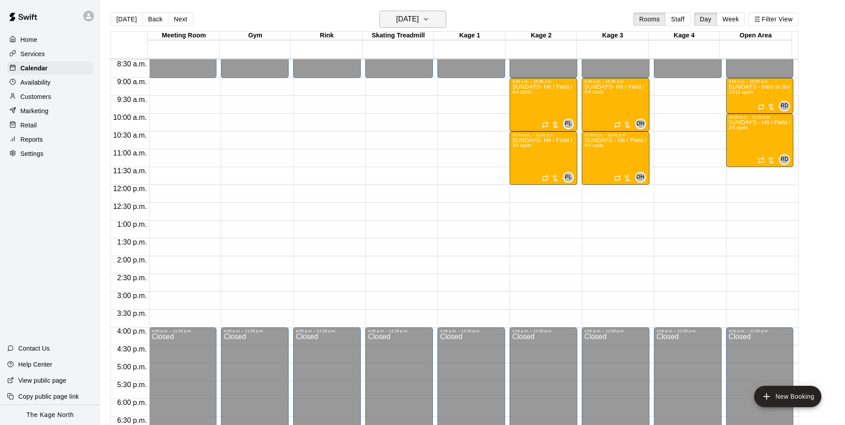
click at [419, 21] on h6 "[DATE]" at bounding box center [407, 19] width 23 height 12
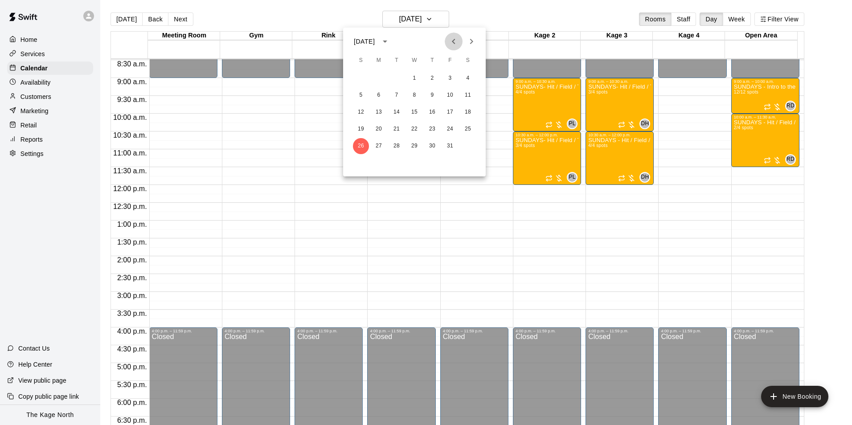
click at [451, 41] on icon "Previous month" at bounding box center [453, 41] width 11 height 11
click at [361, 131] on button "21" at bounding box center [361, 129] width 16 height 16
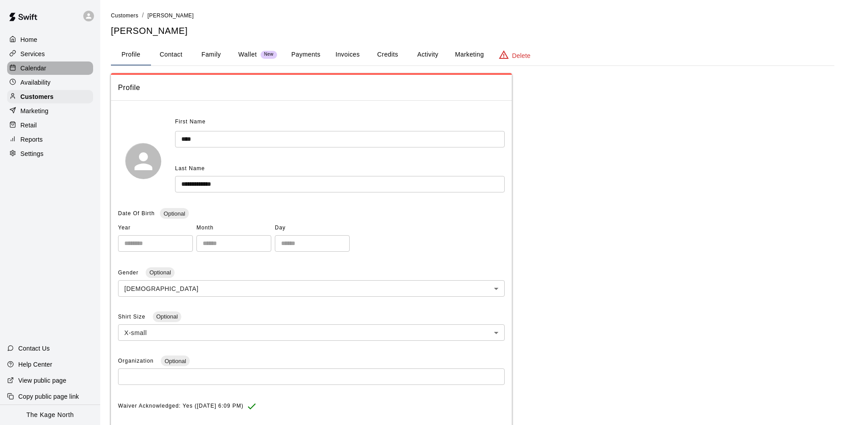
click at [26, 69] on p "Calendar" at bounding box center [33, 68] width 26 height 9
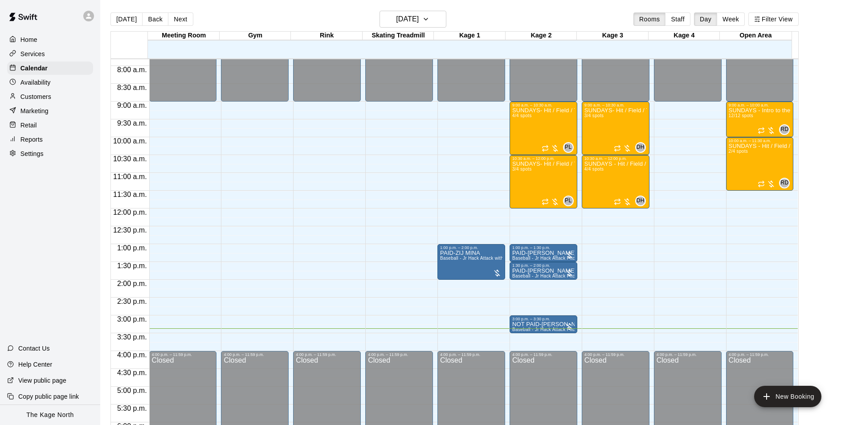
scroll to position [258, 0]
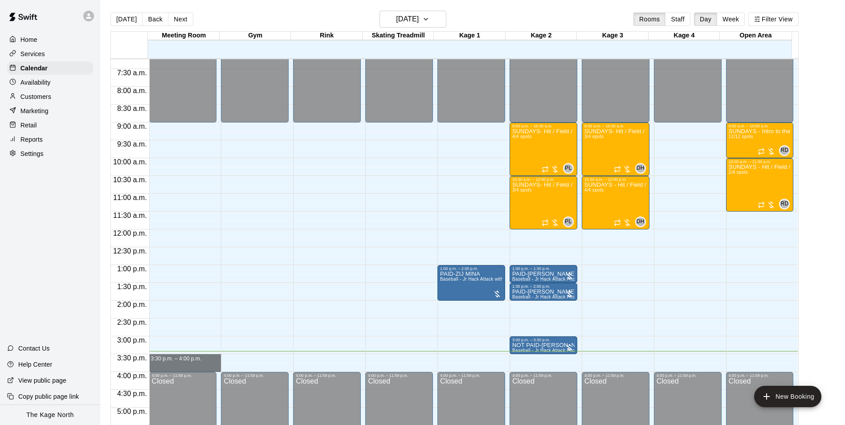
drag, startPoint x: 201, startPoint y: 356, endPoint x: 201, endPoint y: 365, distance: 9.4
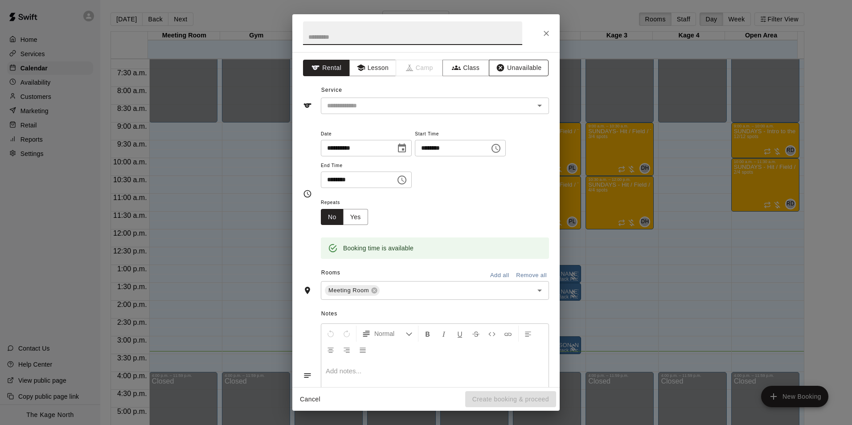
click at [503, 72] on button "Unavailable" at bounding box center [519, 68] width 60 height 16
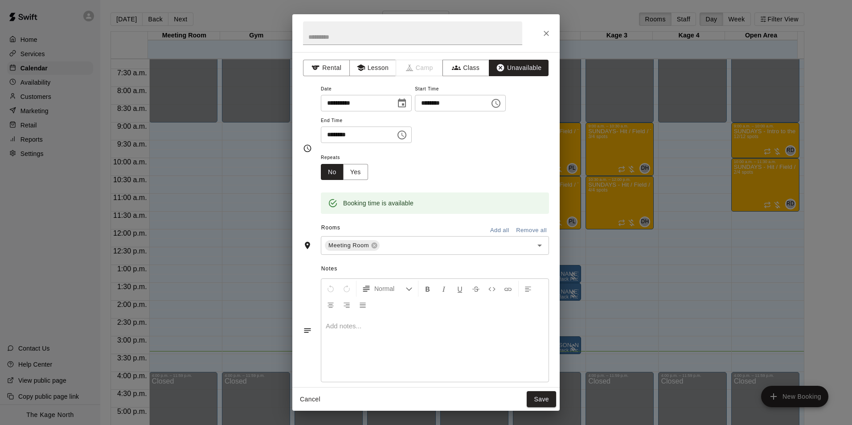
click at [498, 232] on button "Add all" at bounding box center [499, 231] width 29 height 14
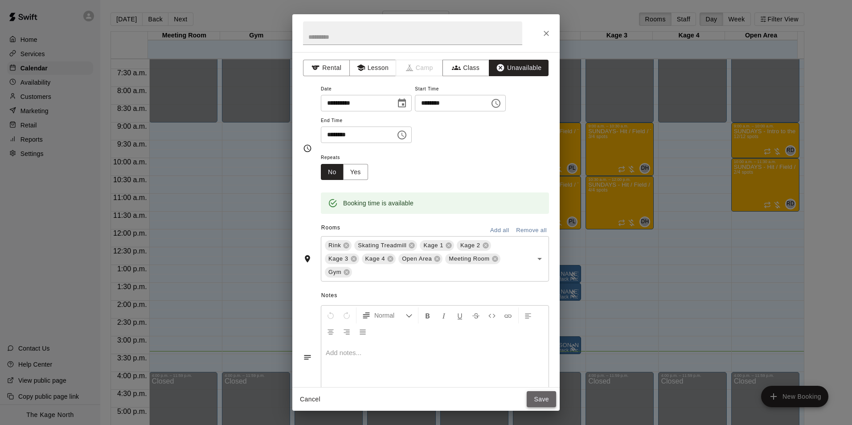
click at [543, 401] on button "Save" at bounding box center [541, 399] width 29 height 16
